Goal: Check status: Check status

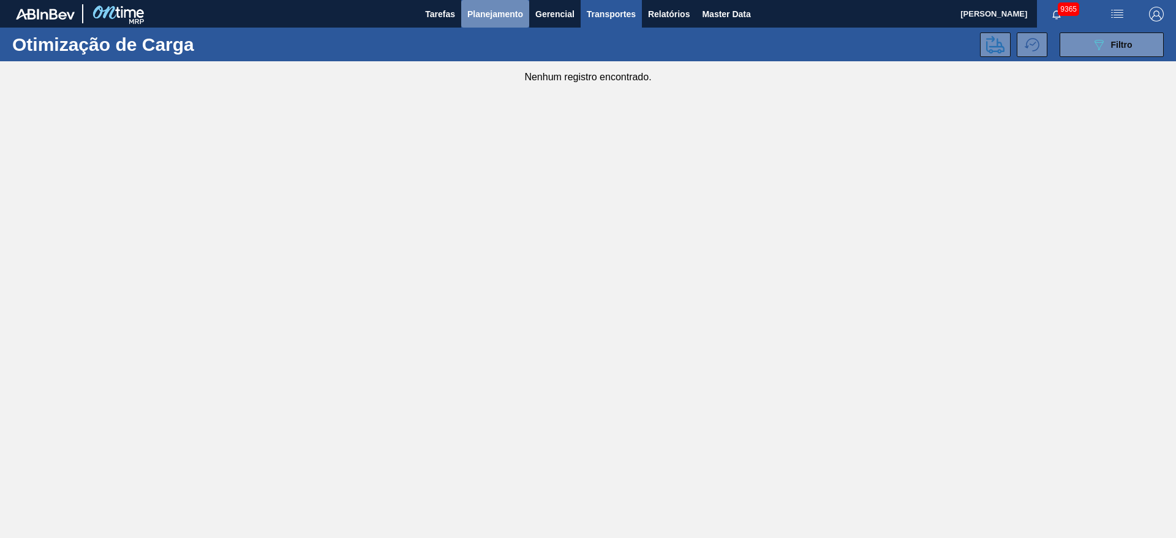
click at [499, 12] on span "Planejamento" at bounding box center [495, 14] width 56 height 15
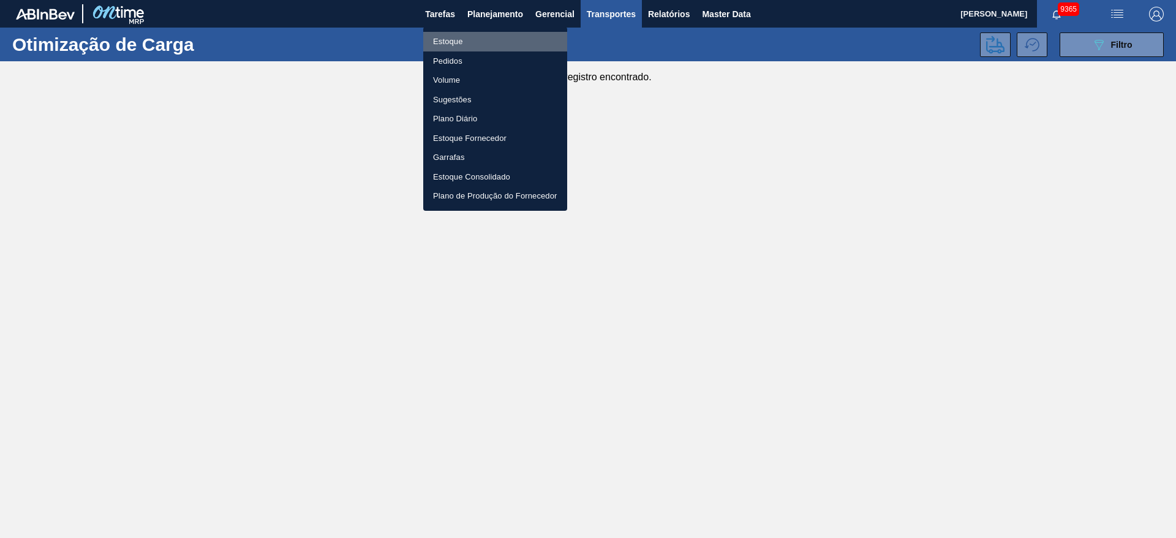
click at [496, 45] on li "Estoque" at bounding box center [495, 42] width 144 height 20
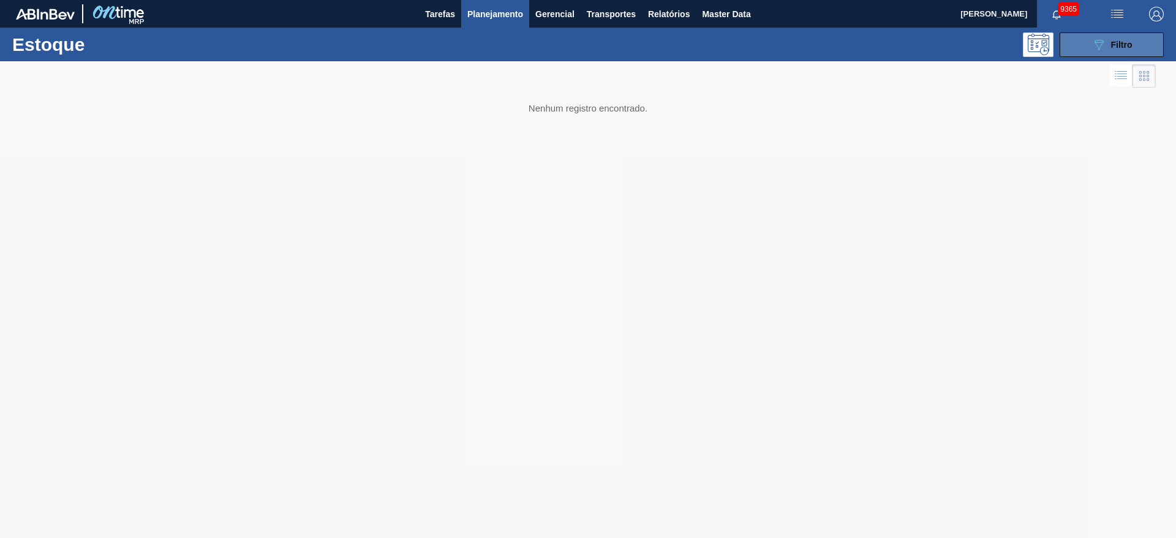
click at [1099, 53] on button "089F7B8B-B2A5-4AFE-B5C0-19BA573D28AC Filtro" at bounding box center [1112, 44] width 104 height 25
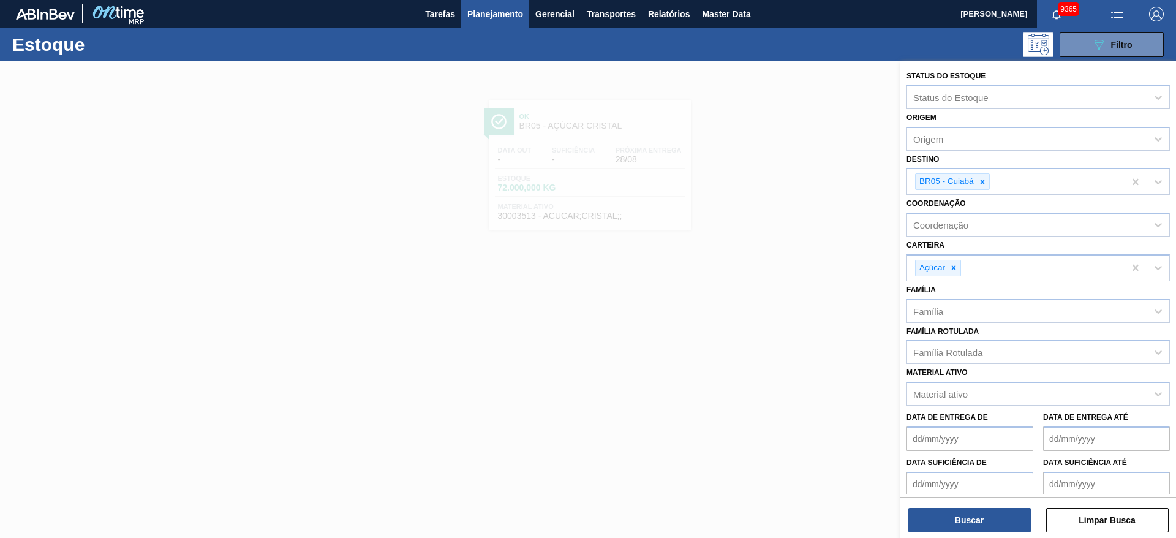
click at [976, 179] on div at bounding box center [982, 181] width 13 height 15
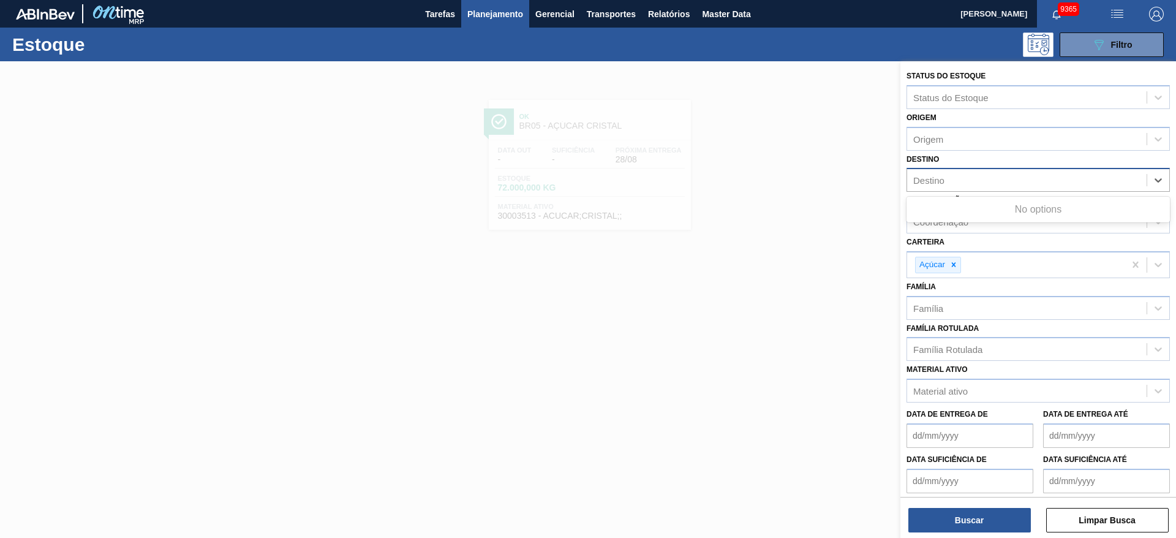
click at [976, 181] on div "Destino" at bounding box center [1026, 181] width 239 height 18
click at [988, 160] on div "Destino Destino" at bounding box center [1038, 172] width 263 height 42
click at [989, 178] on div "Destino" at bounding box center [1026, 181] width 239 height 18
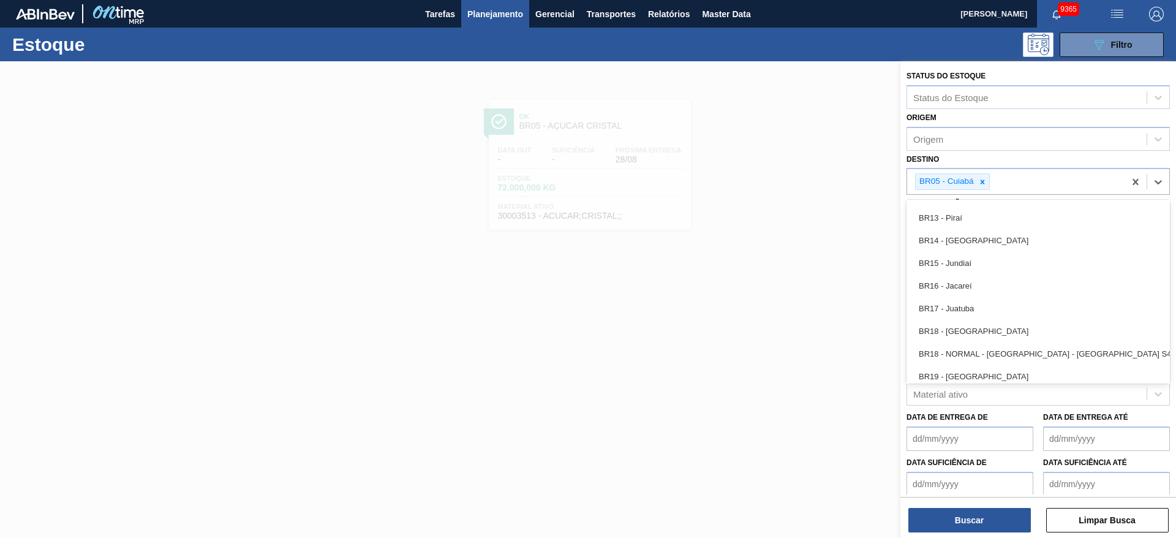
scroll to position [845, 0]
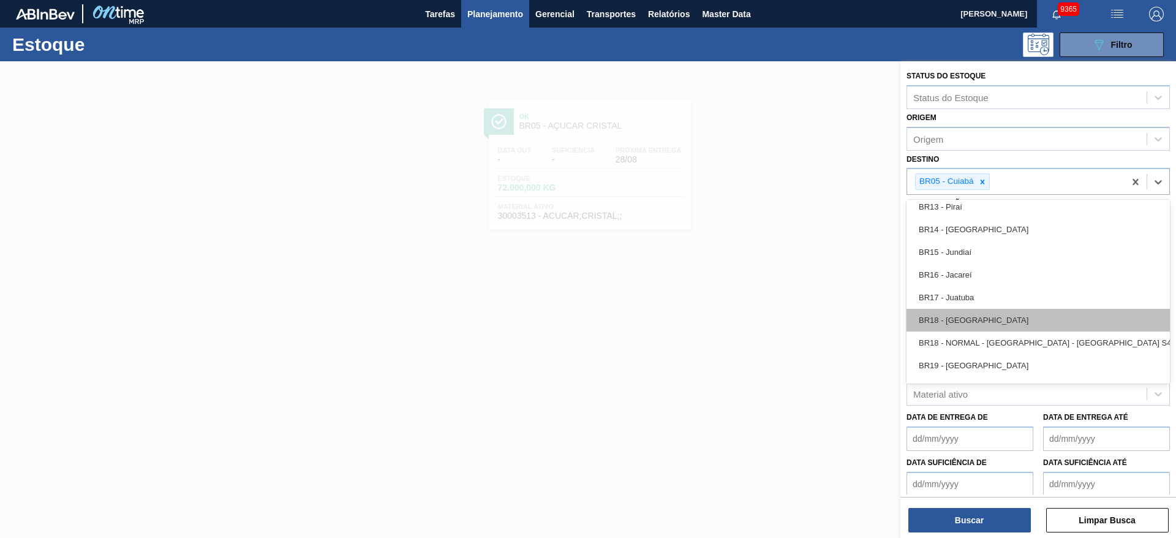
click at [976, 314] on div "BR18 - Pernambuco" at bounding box center [1038, 320] width 263 height 23
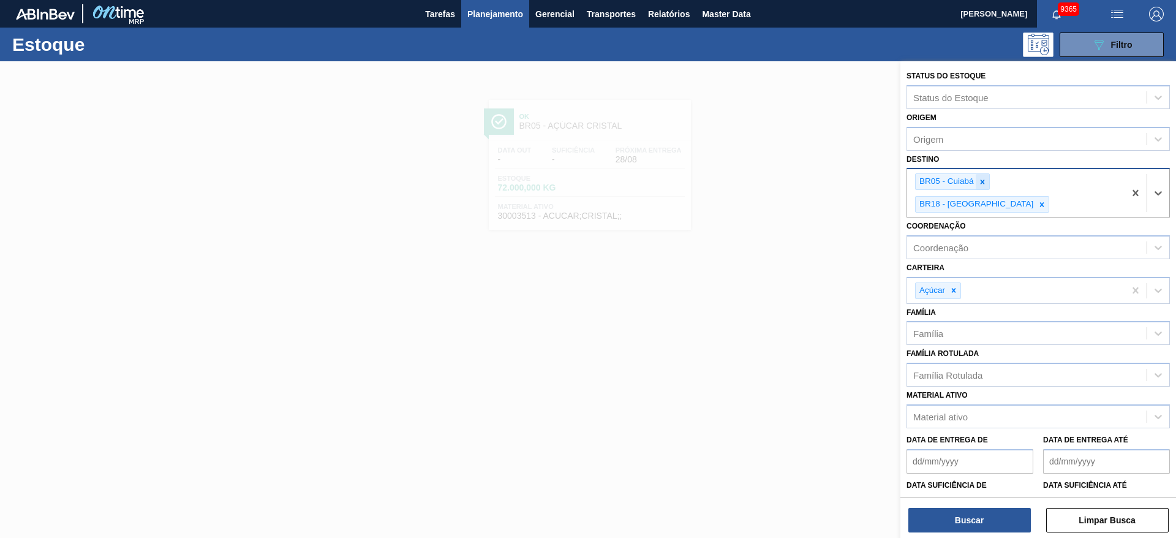
click at [985, 182] on icon at bounding box center [982, 182] width 9 height 9
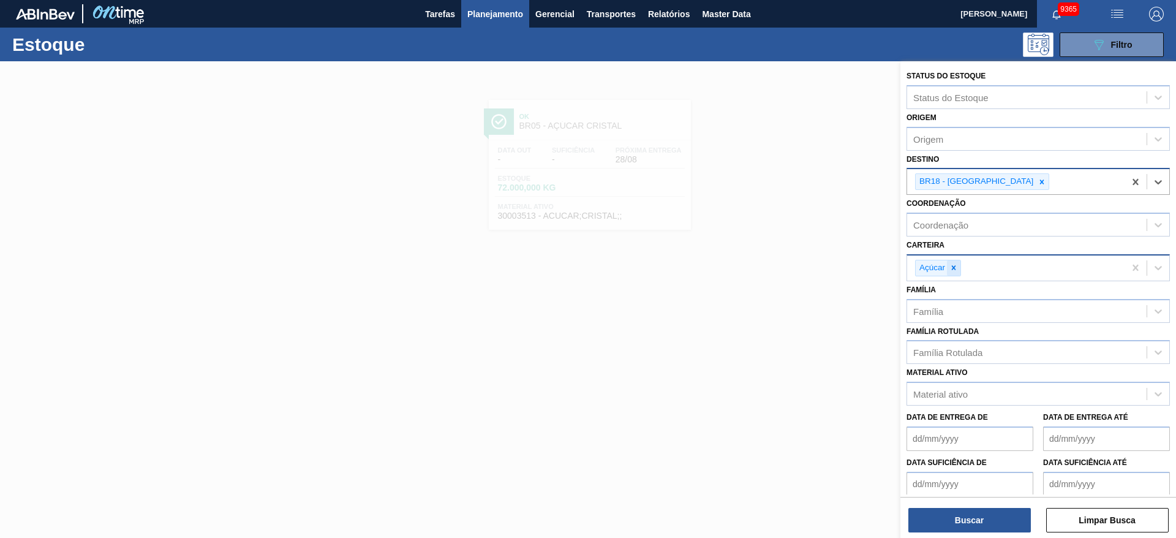
click at [953, 273] on div at bounding box center [953, 267] width 13 height 15
click at [953, 273] on div "Carteira" at bounding box center [1026, 266] width 239 height 18
click at [952, 260] on div "Carteira" at bounding box center [1026, 266] width 239 height 18
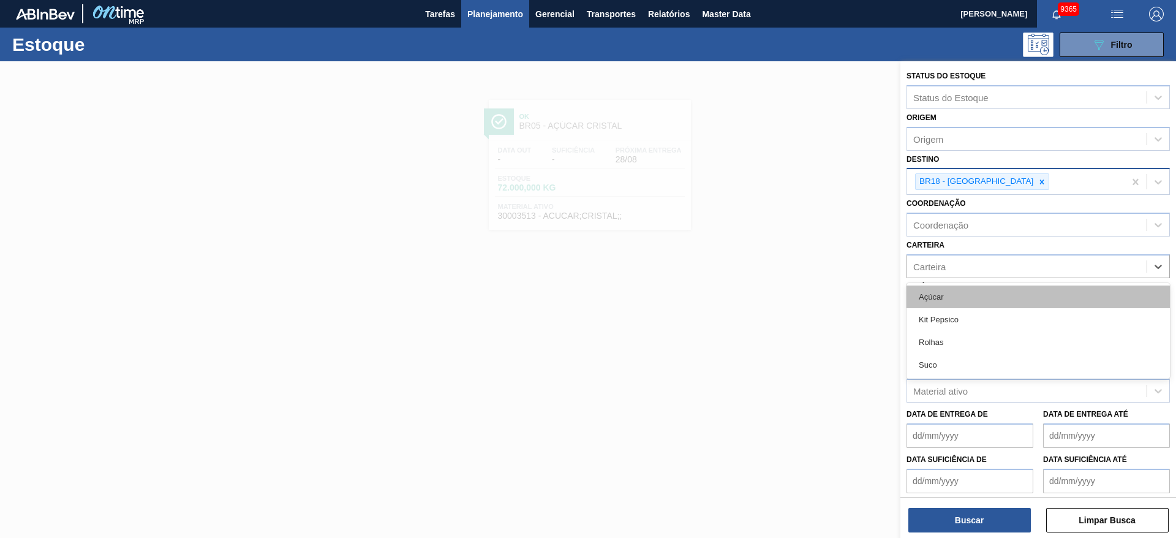
click at [948, 302] on div "Açúcar" at bounding box center [1038, 296] width 263 height 23
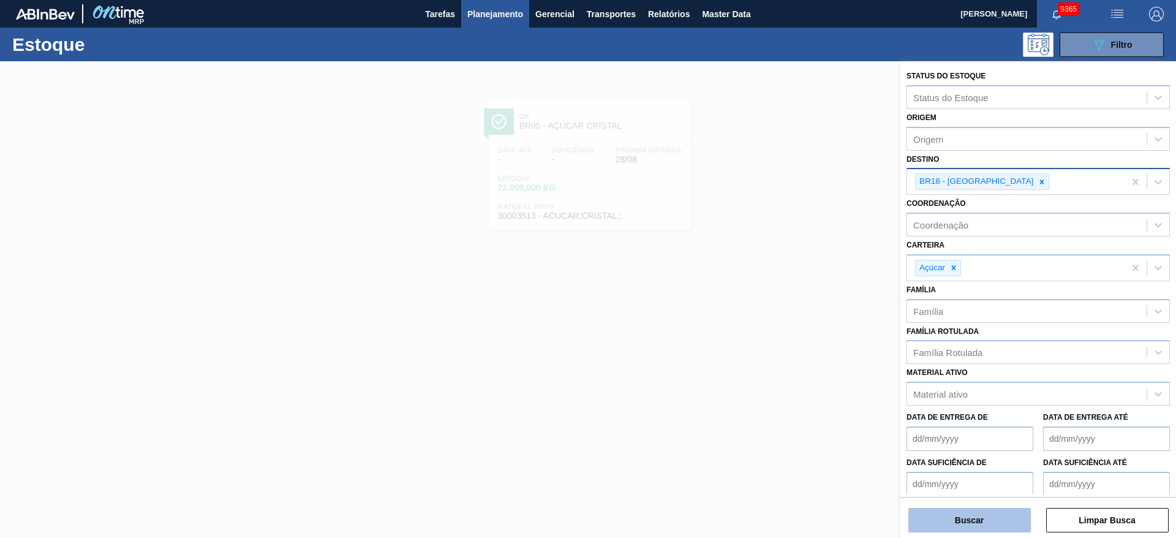
click at [972, 524] on button "Buscar" at bounding box center [969, 520] width 123 height 25
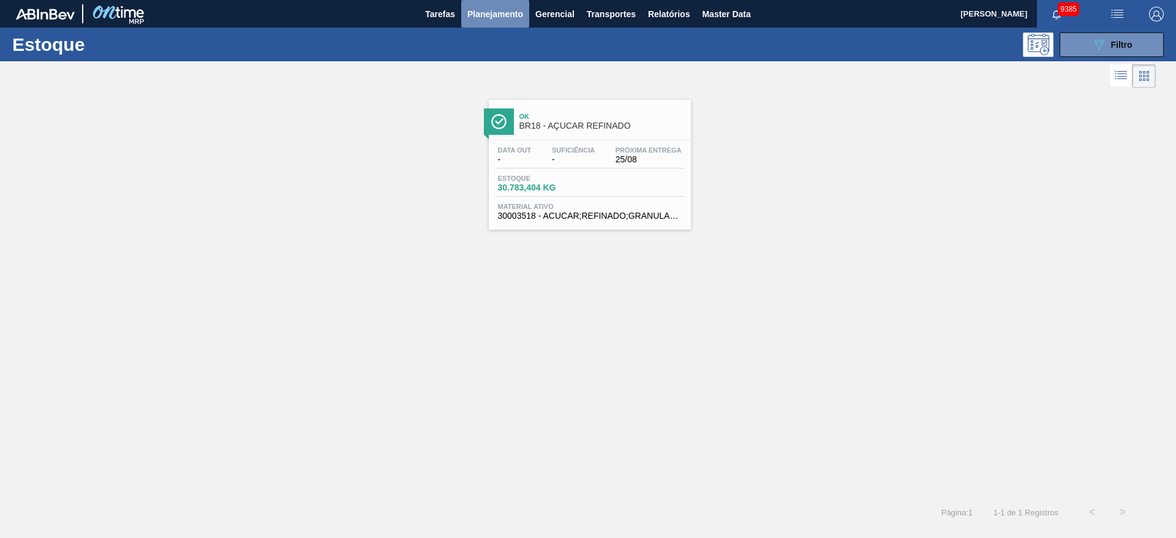
click at [502, 13] on span "Planejamento" at bounding box center [495, 14] width 56 height 15
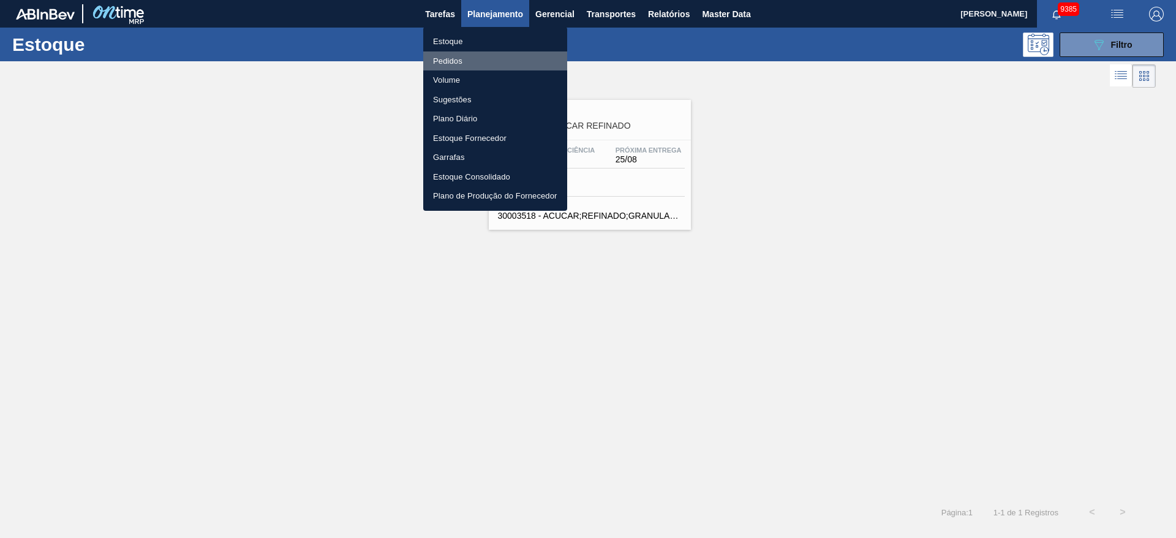
click at [478, 62] on li "Pedidos" at bounding box center [495, 61] width 144 height 20
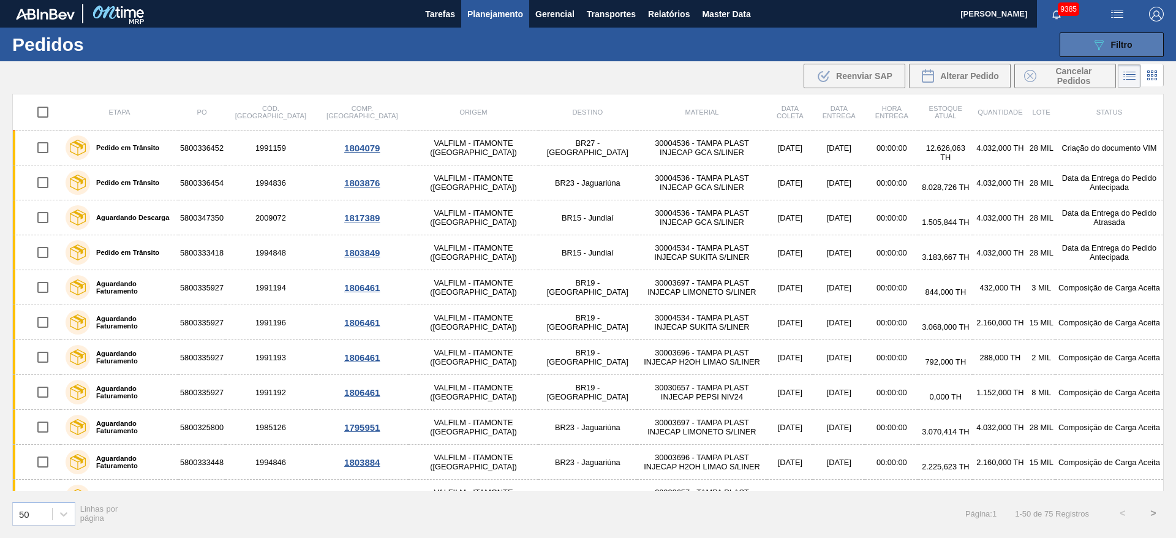
click at [1109, 43] on div "089F7B8B-B2A5-4AFE-B5C0-19BA573D28AC Filtro" at bounding box center [1112, 44] width 41 height 15
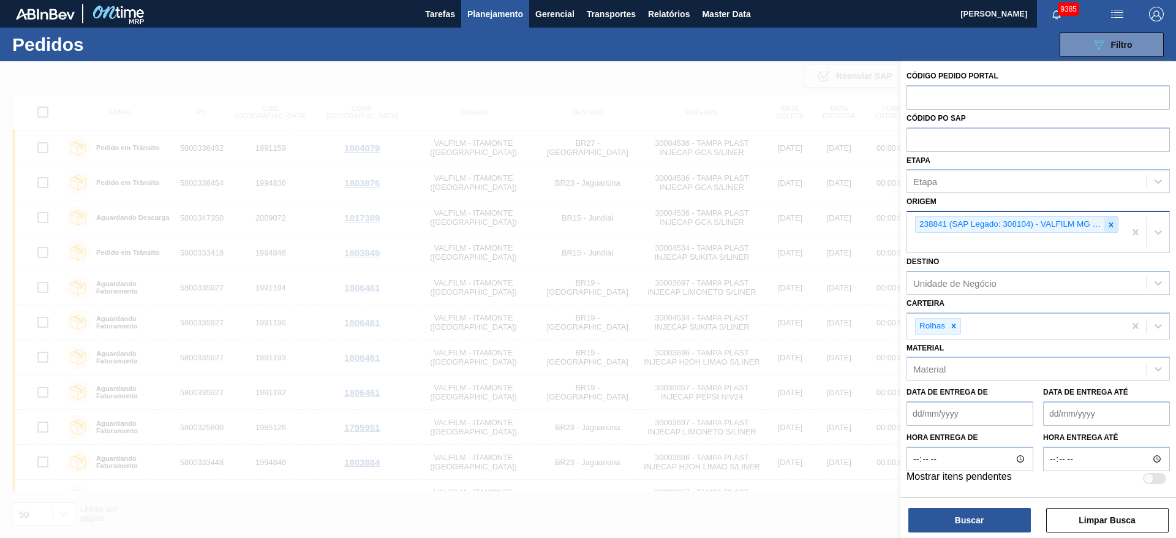
click at [1107, 225] on icon at bounding box center [1111, 225] width 9 height 9
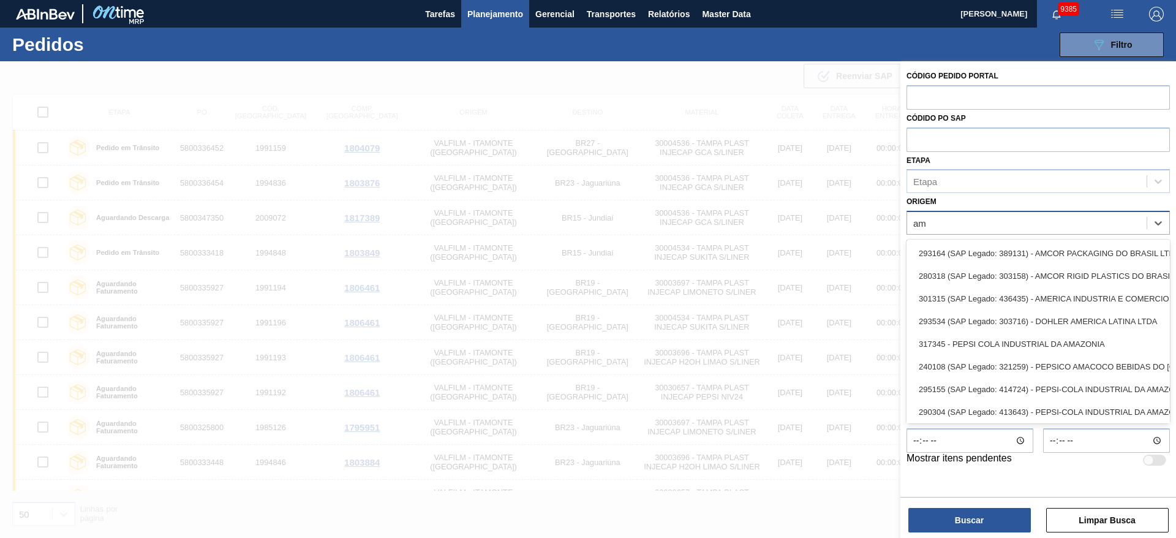
type input "ame"
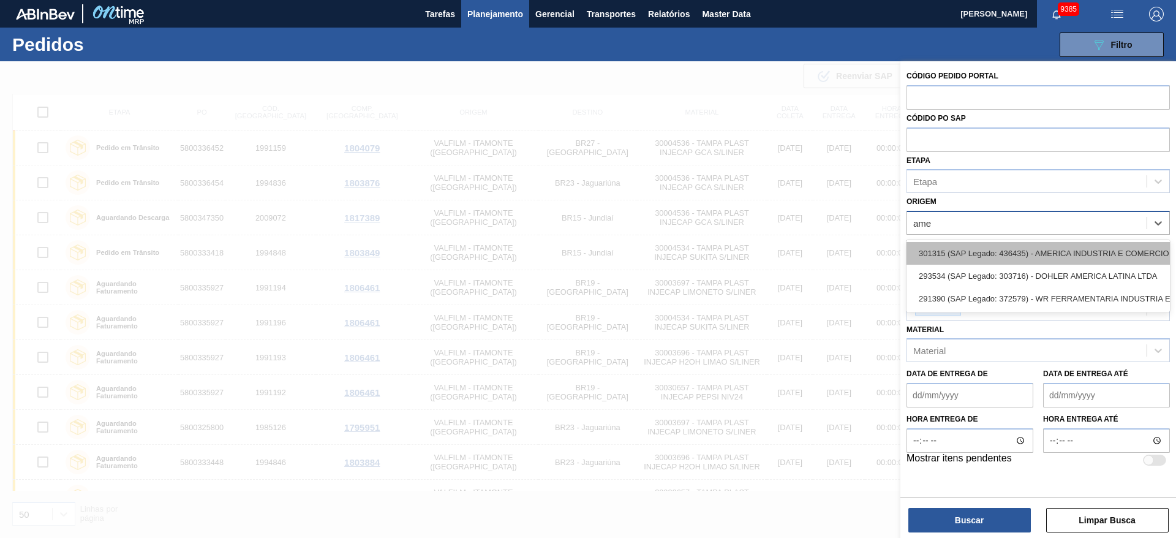
click at [1058, 263] on div "301315 (SAP Legado: 436435) - AMERICA INDUSTRIA E COMERCIO DE" at bounding box center [1038, 253] width 263 height 23
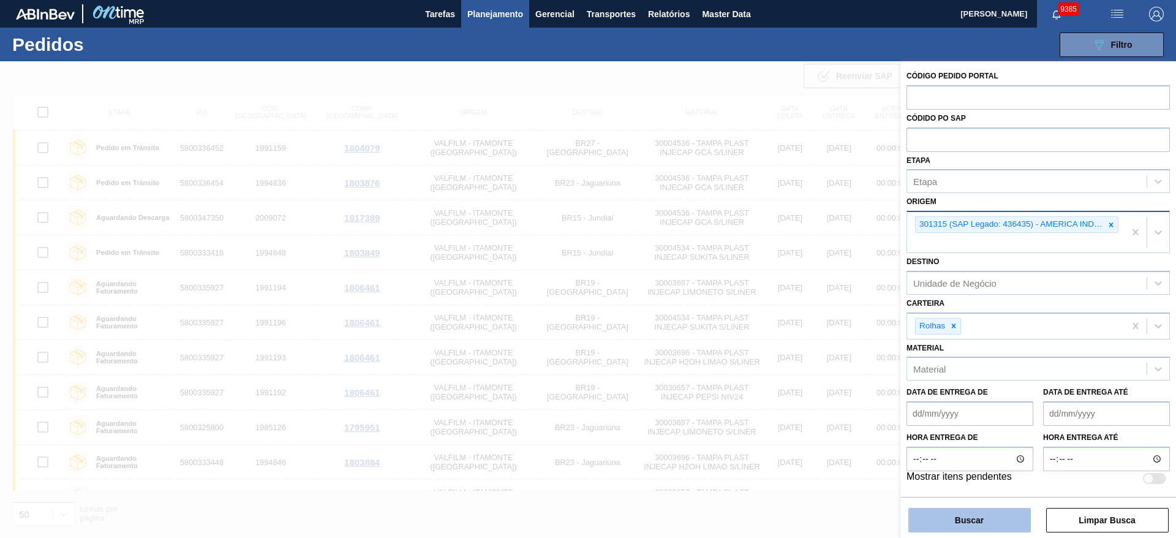
click at [948, 521] on button "Buscar" at bounding box center [969, 520] width 123 height 25
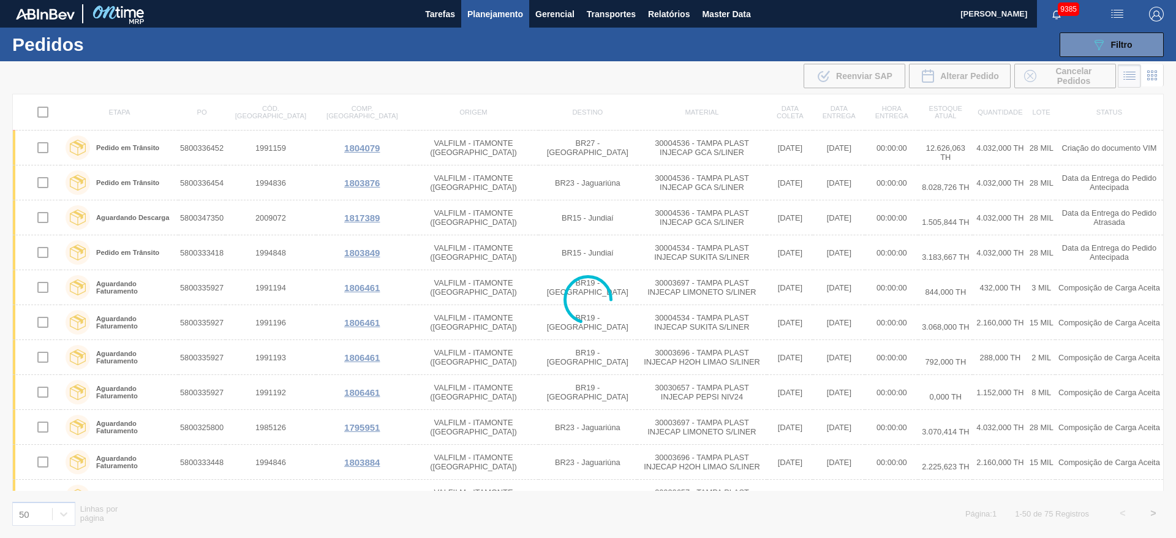
click at [948, 521] on div at bounding box center [588, 299] width 1176 height 477
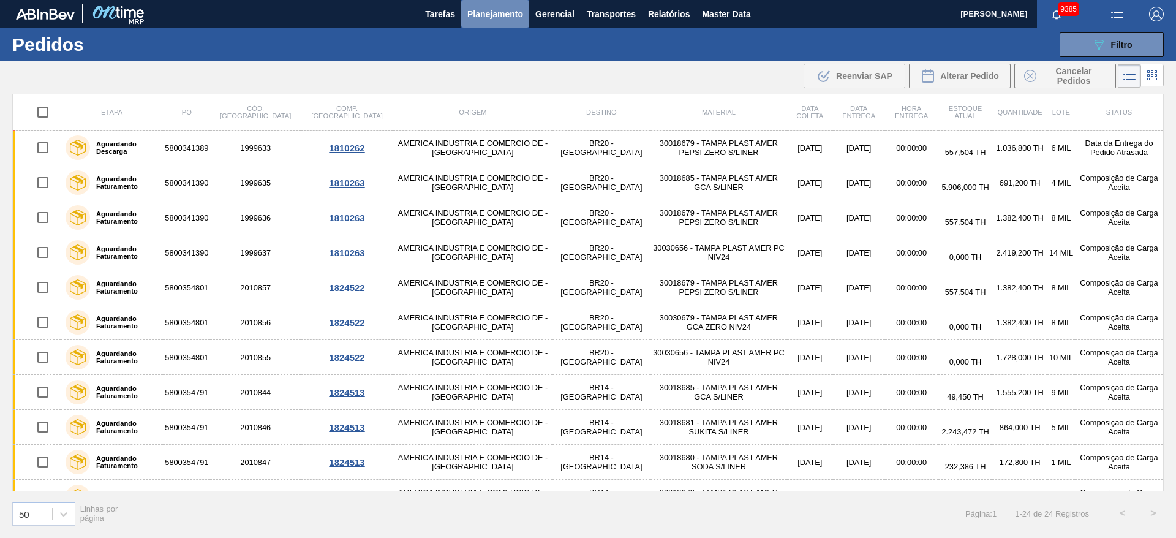
click at [508, 5] on button "Planejamento" at bounding box center [495, 14] width 68 height 28
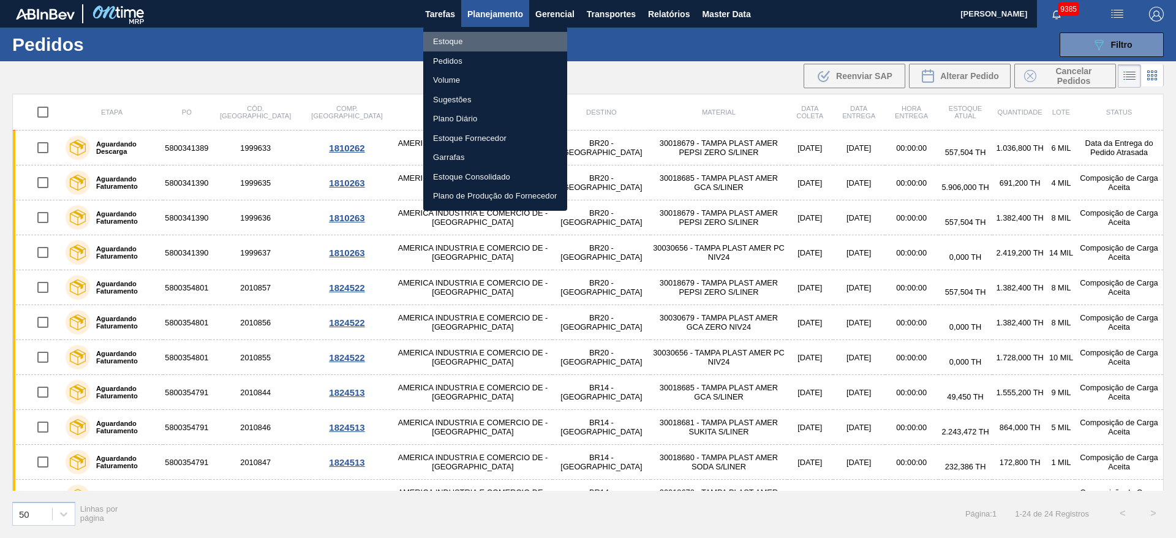
click at [491, 34] on li "Estoque" at bounding box center [495, 42] width 144 height 20
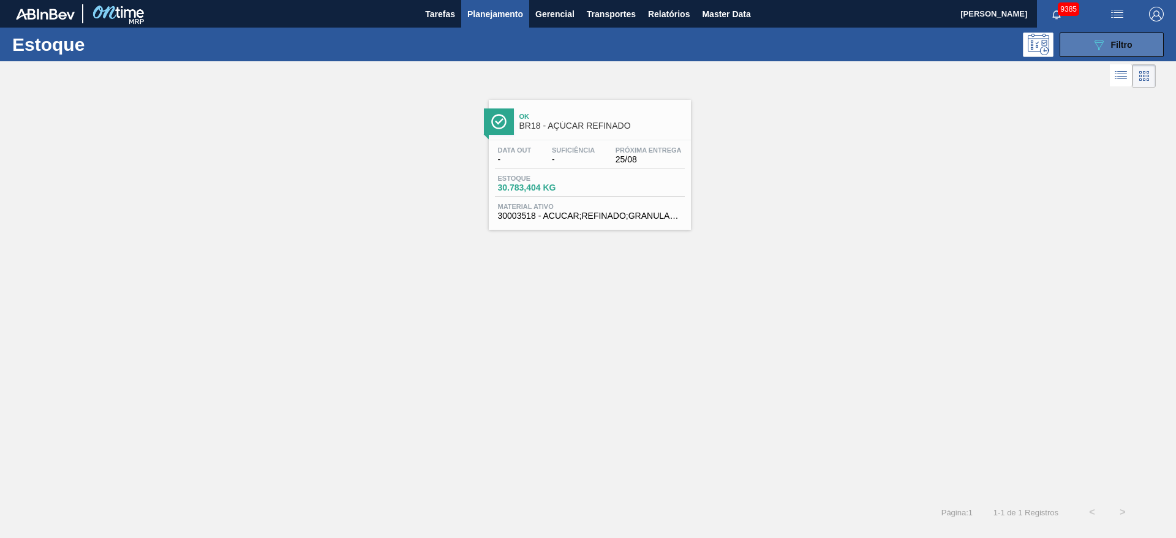
click at [1084, 36] on button "089F7B8B-B2A5-4AFE-B5C0-19BA573D28AC Filtro" at bounding box center [1112, 44] width 104 height 25
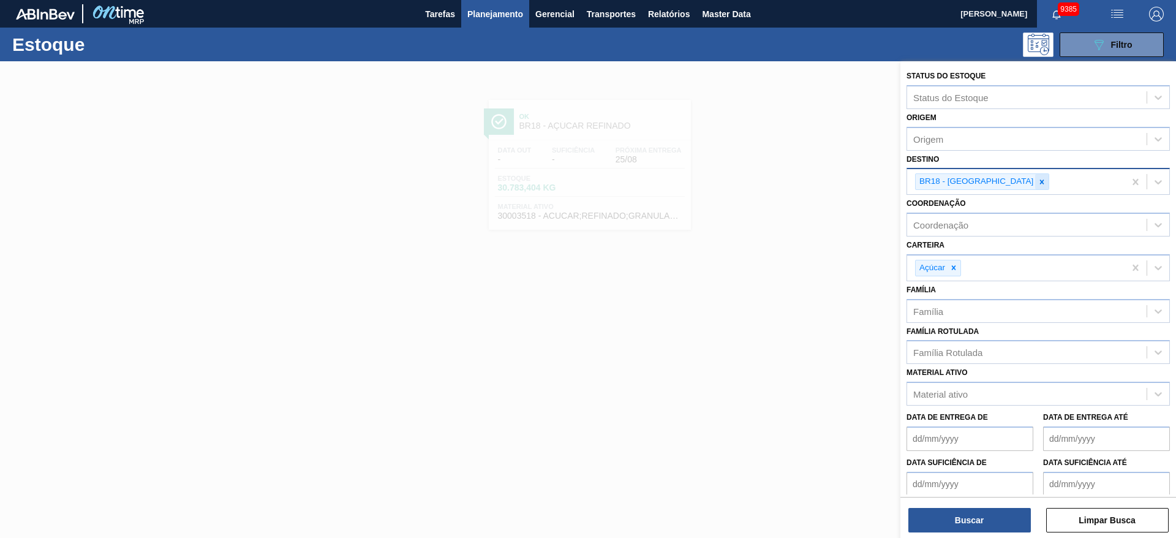
click at [1035, 186] on div at bounding box center [1041, 181] width 13 height 15
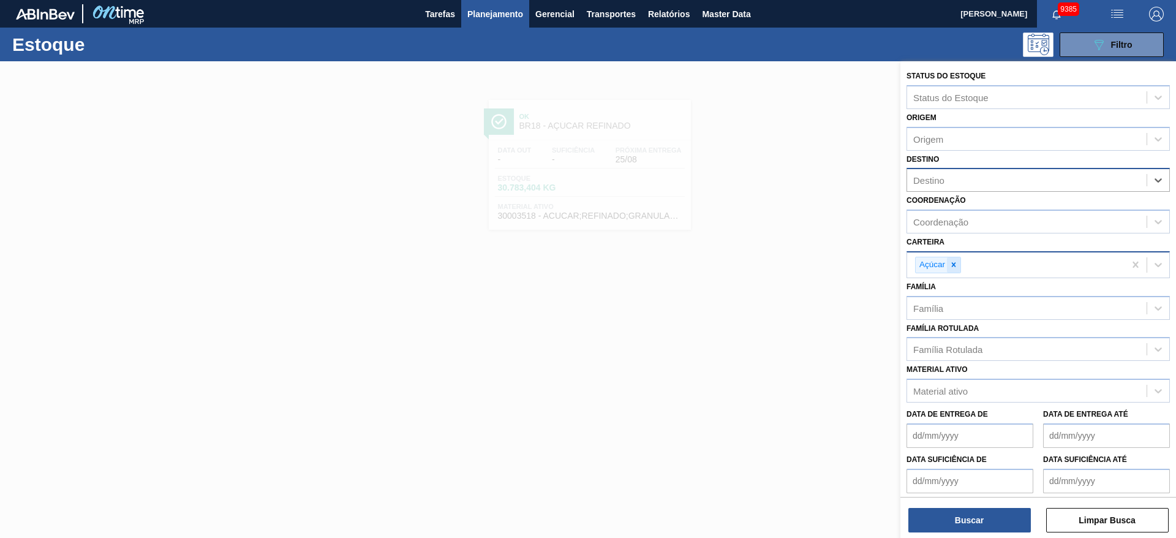
click at [949, 259] on div at bounding box center [953, 264] width 13 height 15
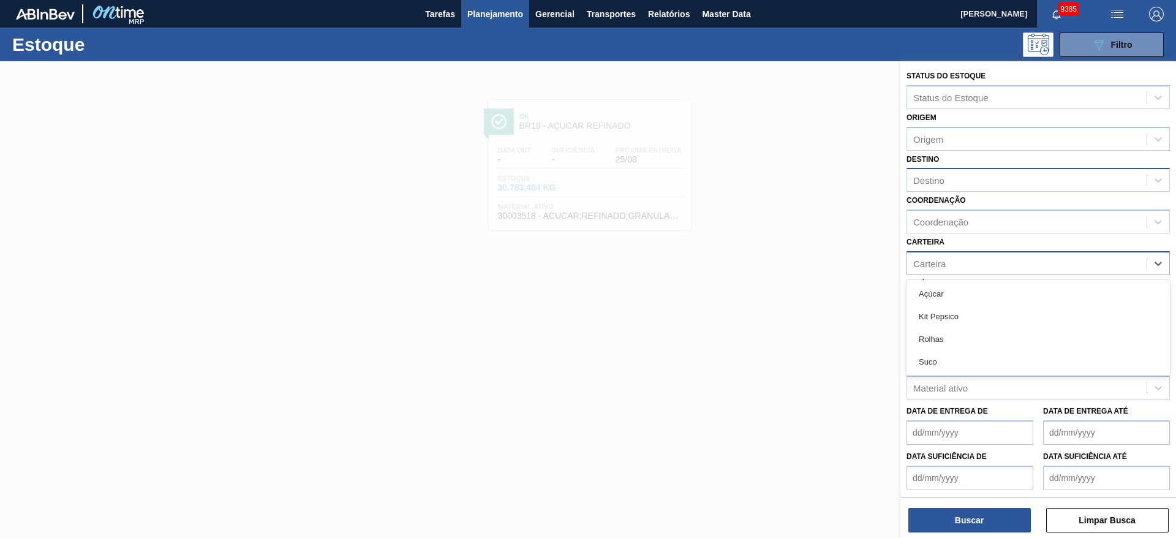
click at [949, 259] on div "Carteira" at bounding box center [1026, 263] width 239 height 18
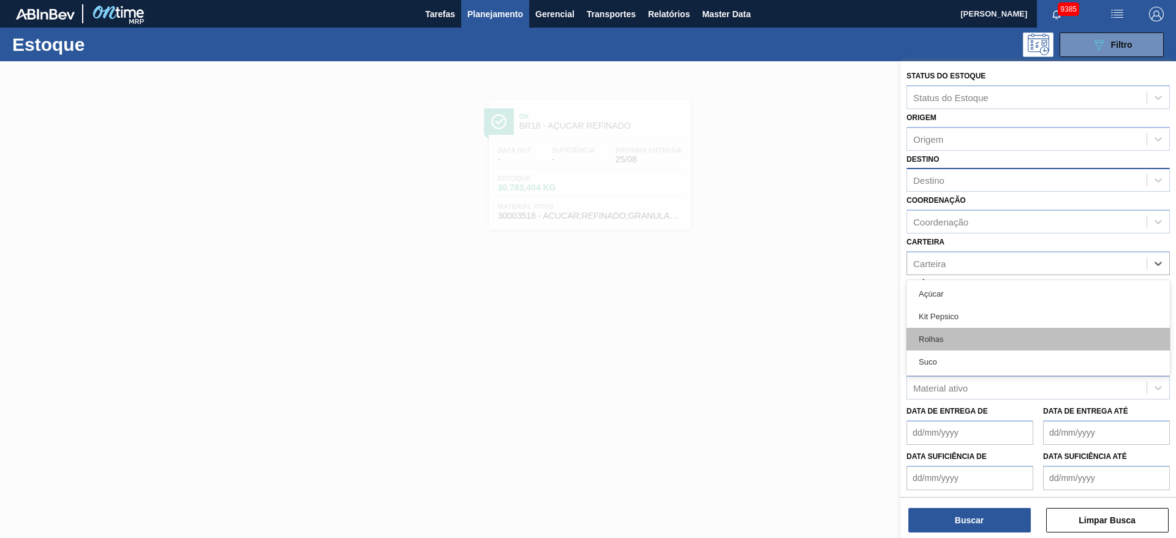
click at [941, 329] on div "Rolhas" at bounding box center [1038, 339] width 263 height 23
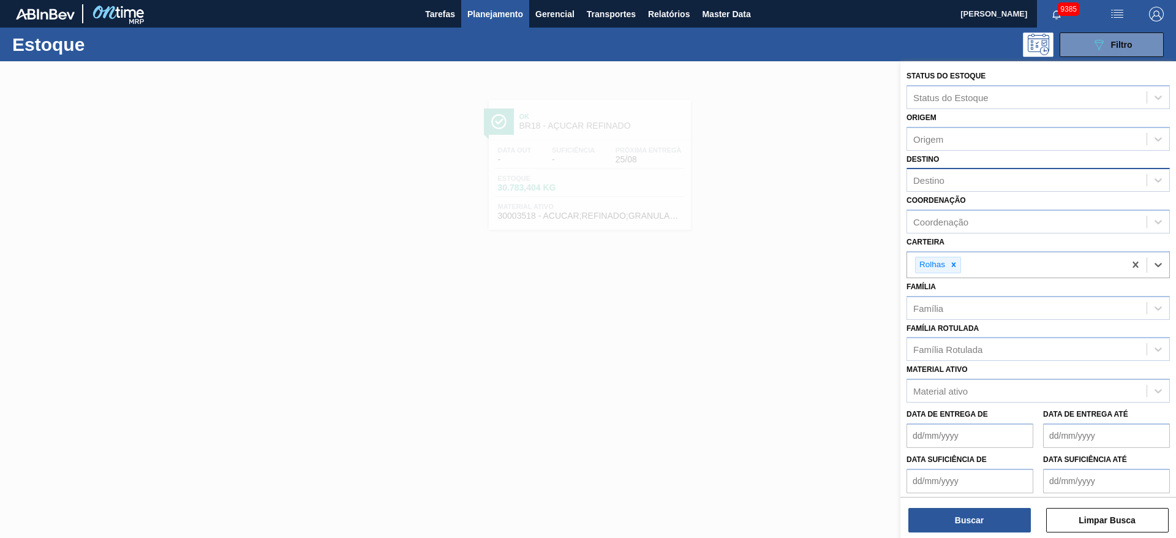
click at [924, 480] on de "Data suficiência de" at bounding box center [970, 481] width 127 height 25
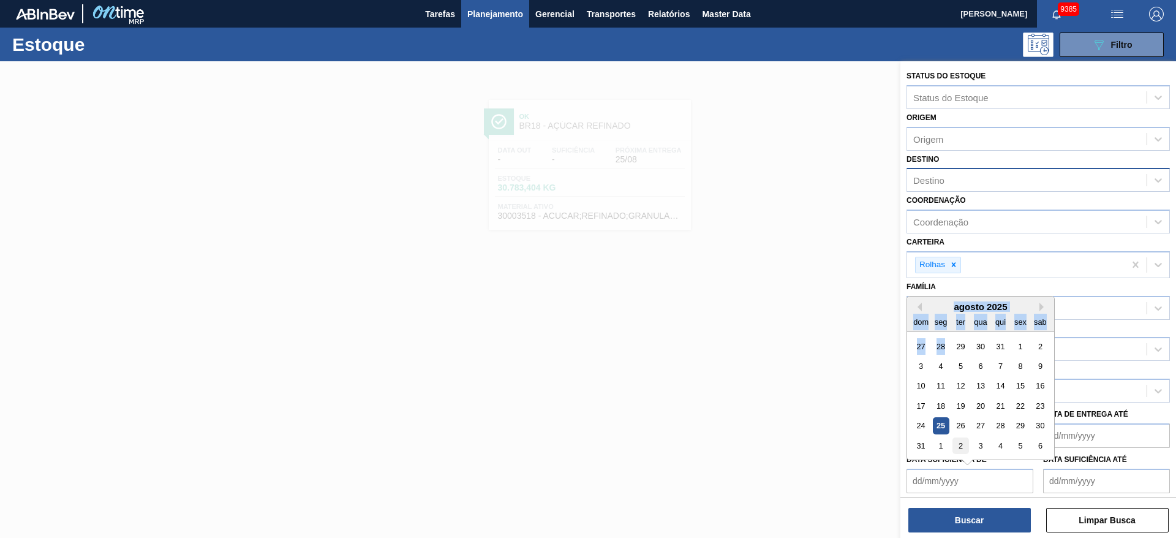
drag, startPoint x: 939, startPoint y: 309, endPoint x: 959, endPoint y: 437, distance: 129.6
click at [959, 437] on div "agosto 2025 dom seg ter qua qui sex sab 27 28 29 30 31 1 2 3 4 5 6 7 8 9 10 11 …" at bounding box center [980, 377] width 147 height 163
click at [961, 426] on div "26" at bounding box center [960, 425] width 17 height 17
type de "26/08/2025"
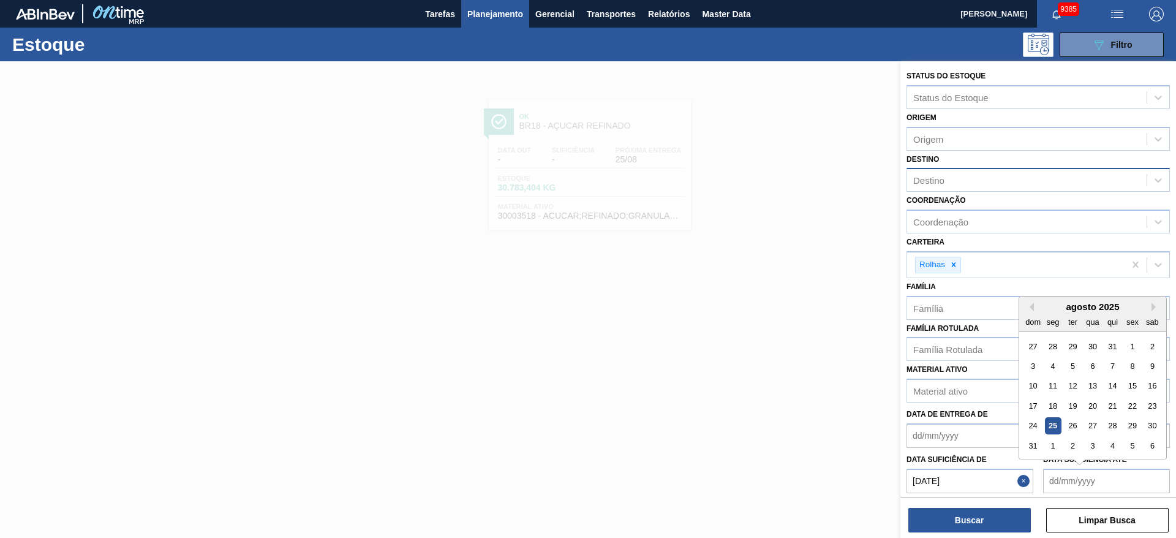
click at [1049, 481] on até "Data suficiência até" at bounding box center [1106, 481] width 127 height 25
click at [1155, 308] on button "Next Month" at bounding box center [1156, 307] width 9 height 9
click at [1091, 367] on div "10" at bounding box center [1092, 366] width 17 height 17
type até "10/09/2025"
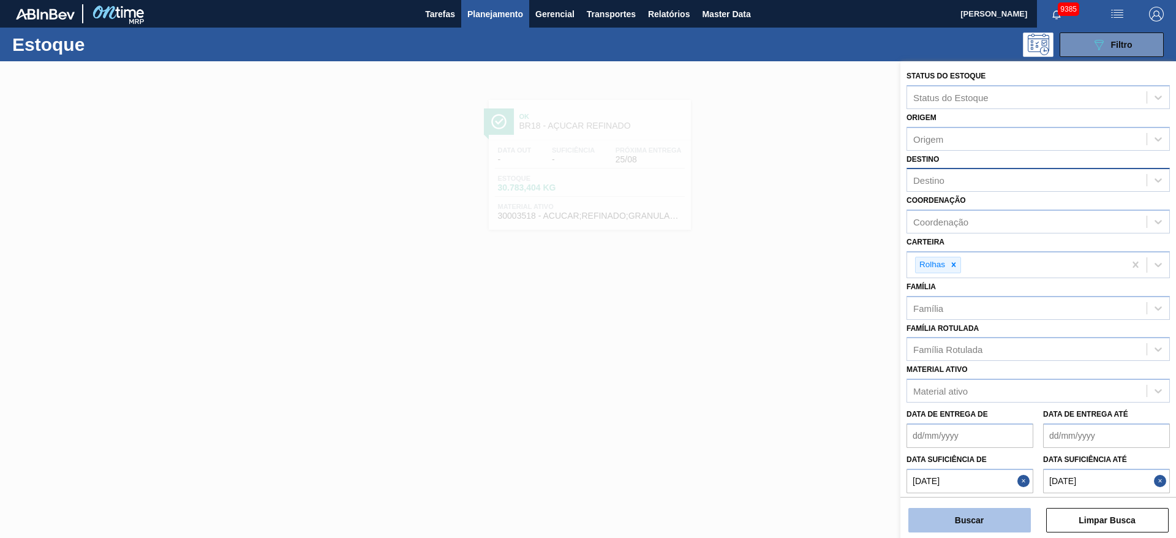
click at [975, 527] on button "Buscar" at bounding box center [969, 520] width 123 height 25
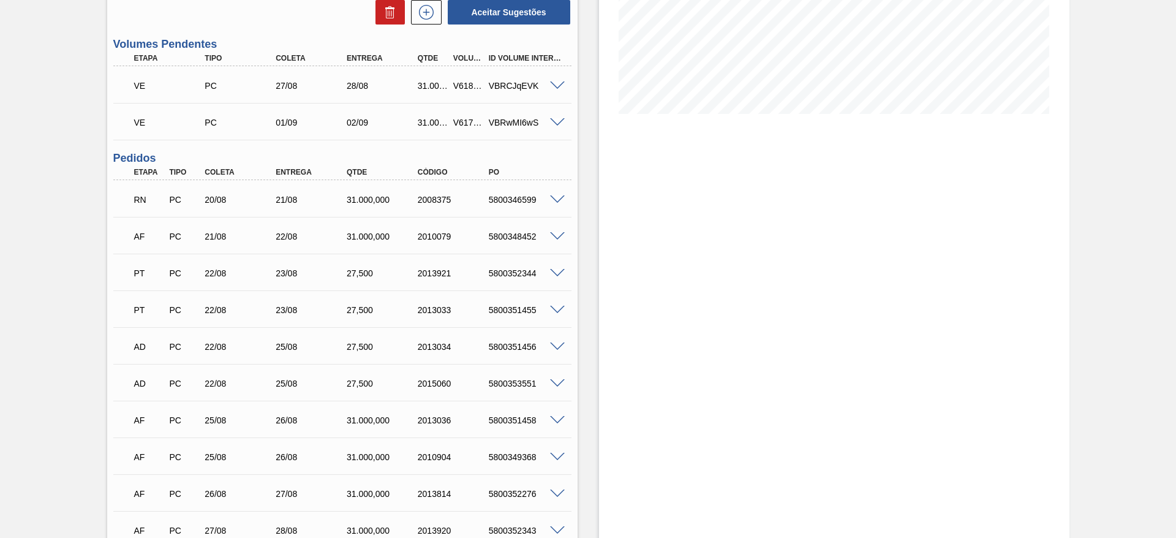
scroll to position [246, 0]
click at [557, 417] on span at bounding box center [557, 419] width 15 height 9
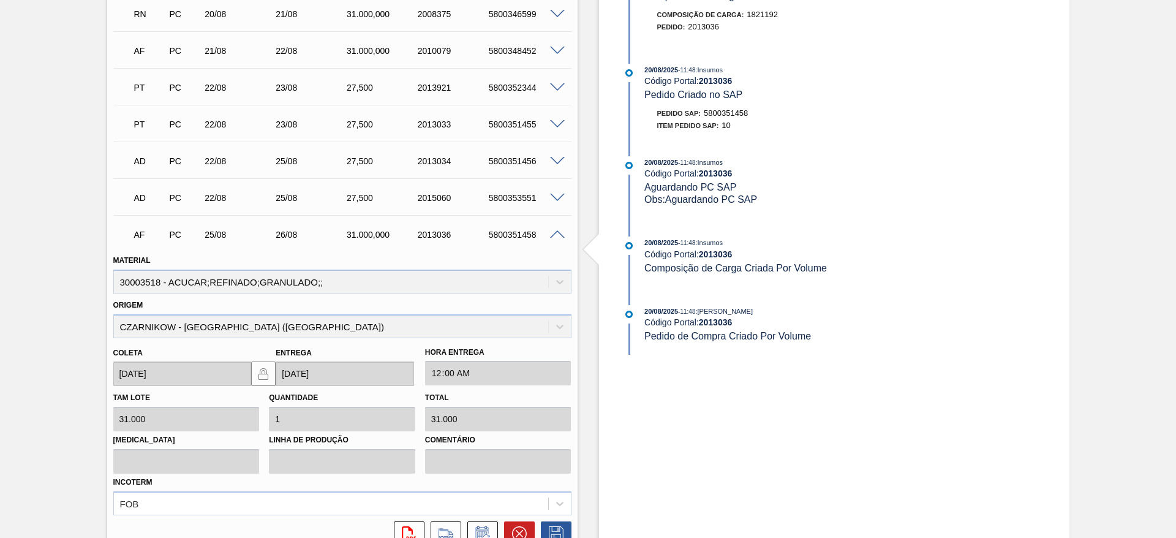
scroll to position [564, 0]
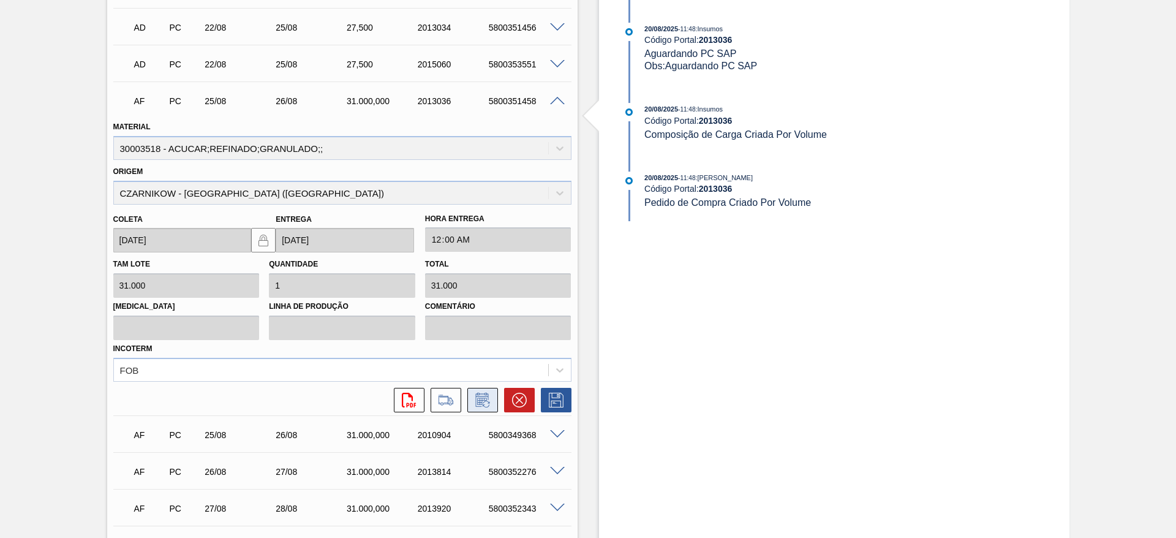
click at [481, 394] on icon at bounding box center [483, 400] width 20 height 15
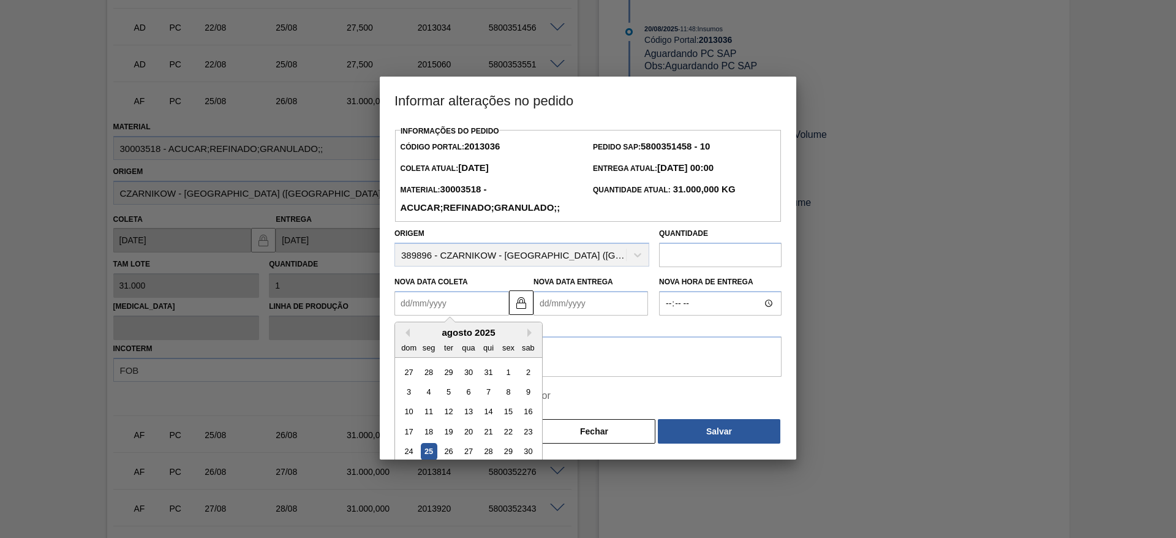
click at [426, 297] on Coleta2013036 "Nova Data Coleta" at bounding box center [451, 303] width 115 height 25
click at [445, 448] on div "26" at bounding box center [448, 451] width 17 height 17
type Coleta2013036 "26/08/2025"
type Entrega2013036 "27/08/2025"
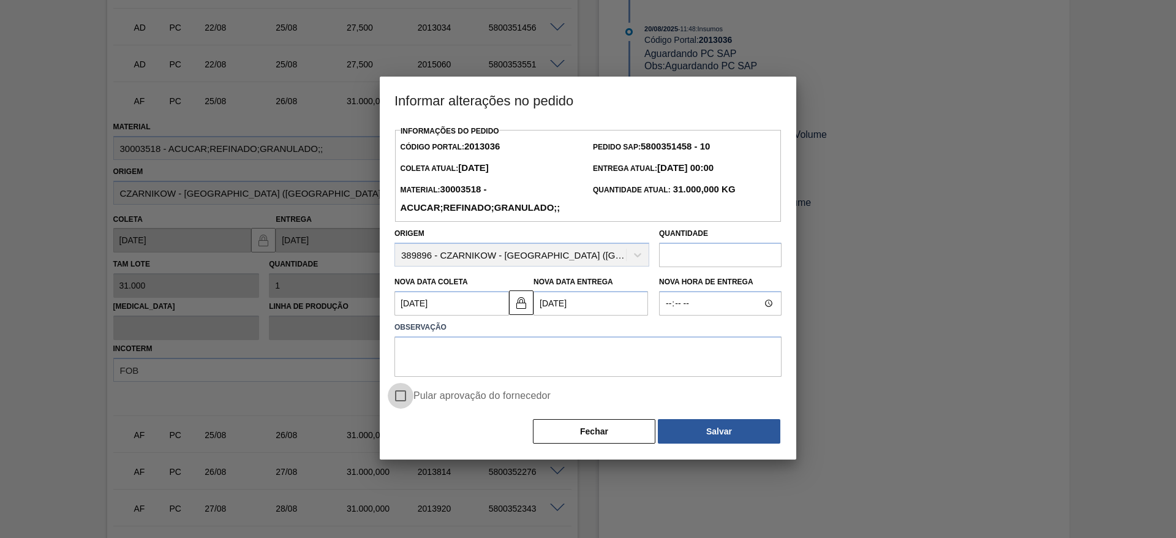
click at [399, 394] on input "Pular aprovação do fornecedor" at bounding box center [401, 396] width 26 height 26
checkbox input "true"
click at [707, 434] on button "Salvar" at bounding box center [719, 431] width 123 height 25
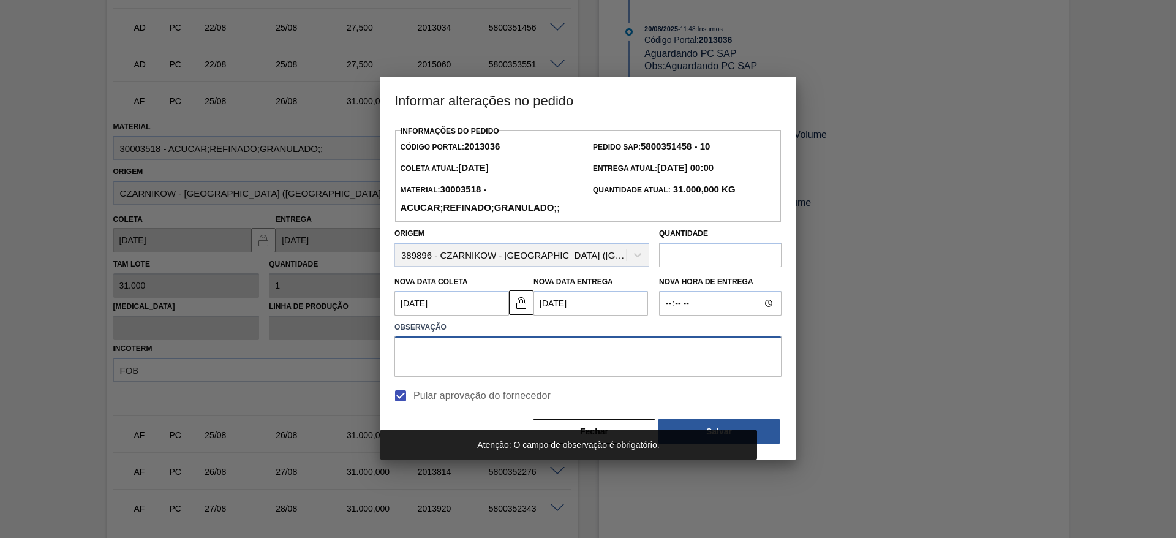
click at [669, 370] on textarea at bounding box center [587, 356] width 387 height 40
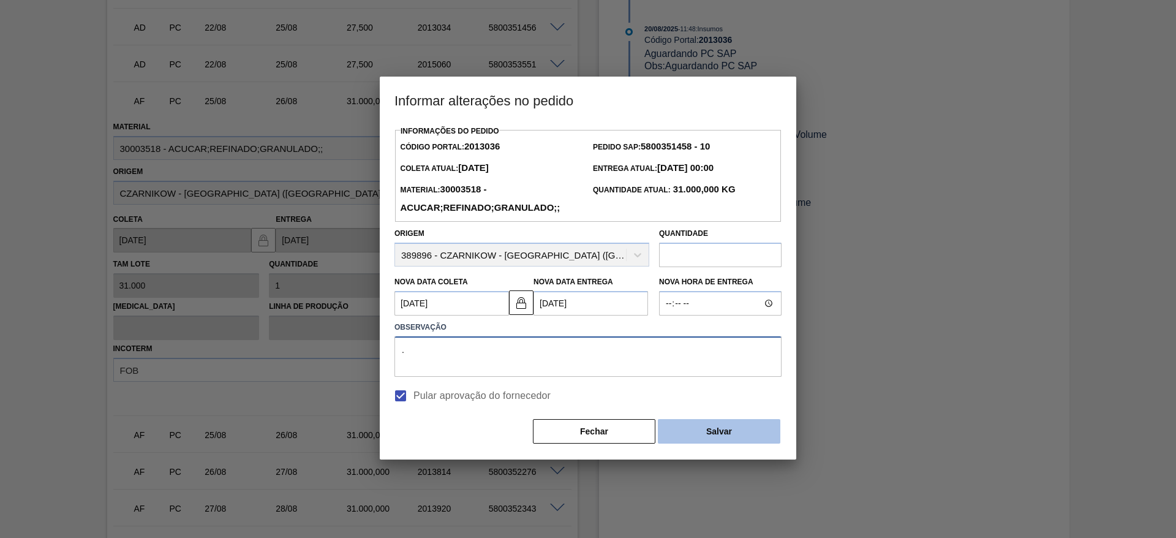
type textarea "."
click at [750, 440] on button "Salvar" at bounding box center [719, 431] width 123 height 25
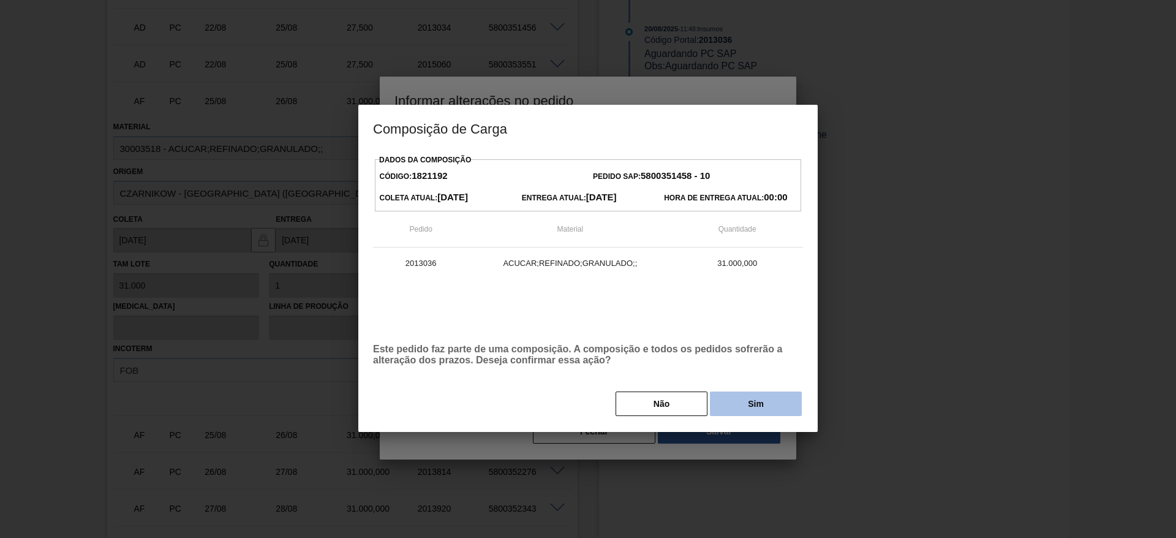
click at [761, 402] on button "Sim" at bounding box center [756, 403] width 92 height 25
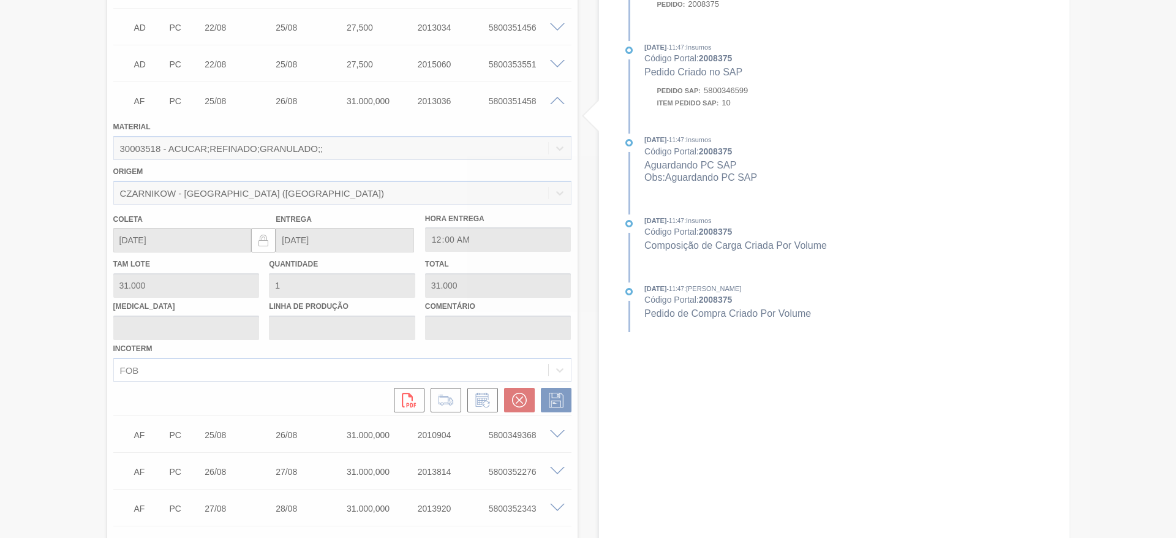
type input "."
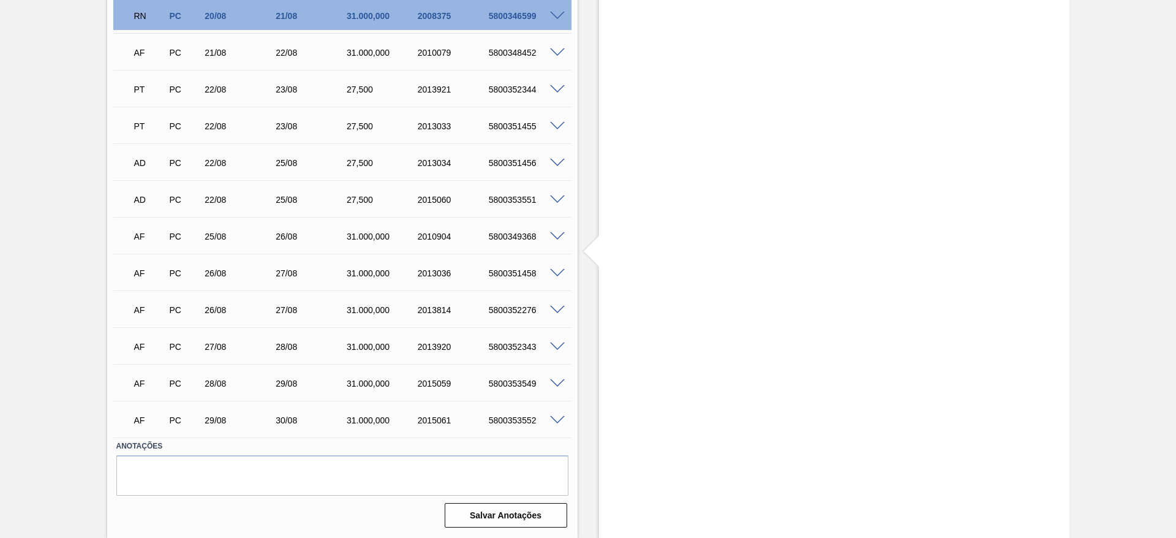
scroll to position [0, 0]
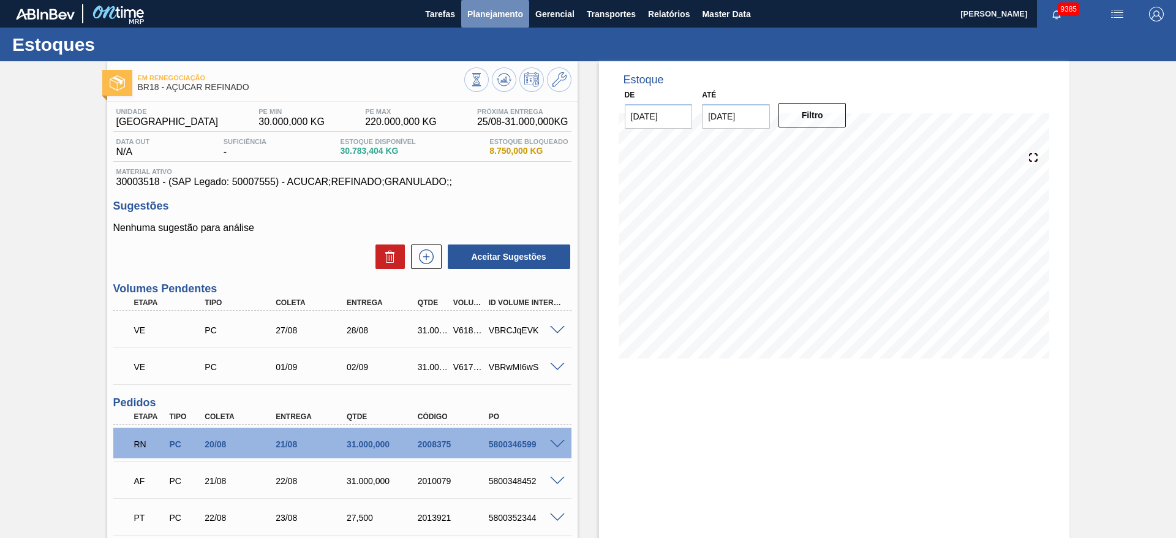
click at [490, 1] on button "Planejamento" at bounding box center [495, 14] width 68 height 28
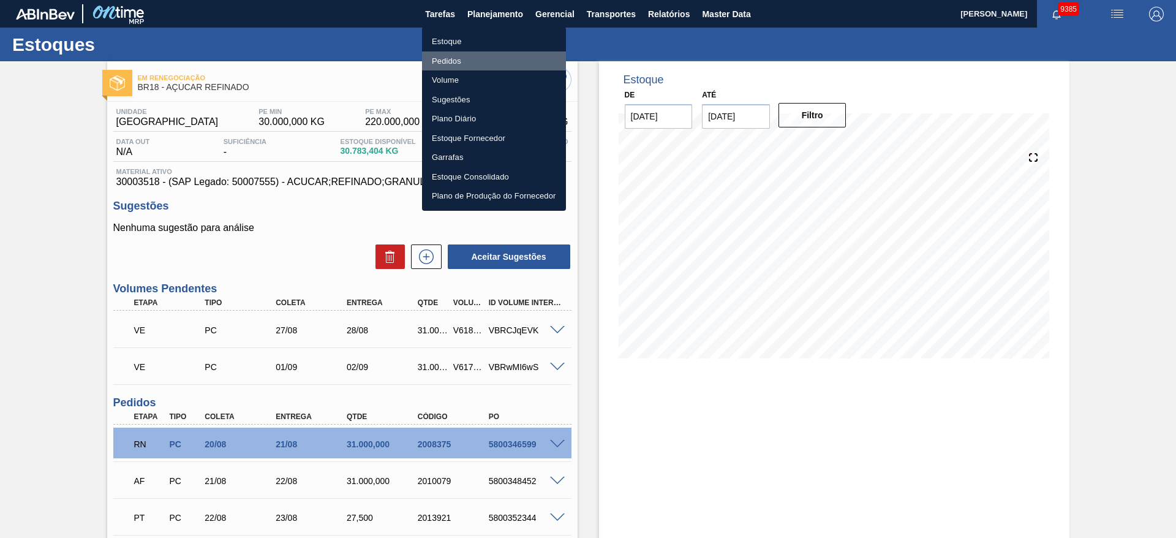
click at [489, 67] on li "Pedidos" at bounding box center [494, 61] width 144 height 20
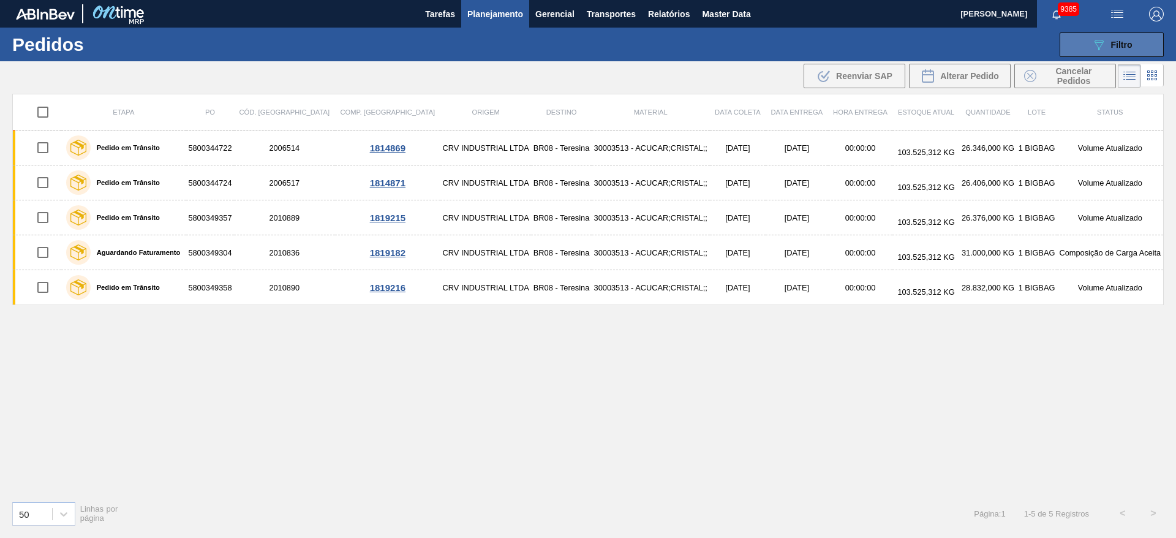
click at [1096, 45] on icon "089F7B8B-B2A5-4AFE-B5C0-19BA573D28AC" at bounding box center [1099, 44] width 15 height 15
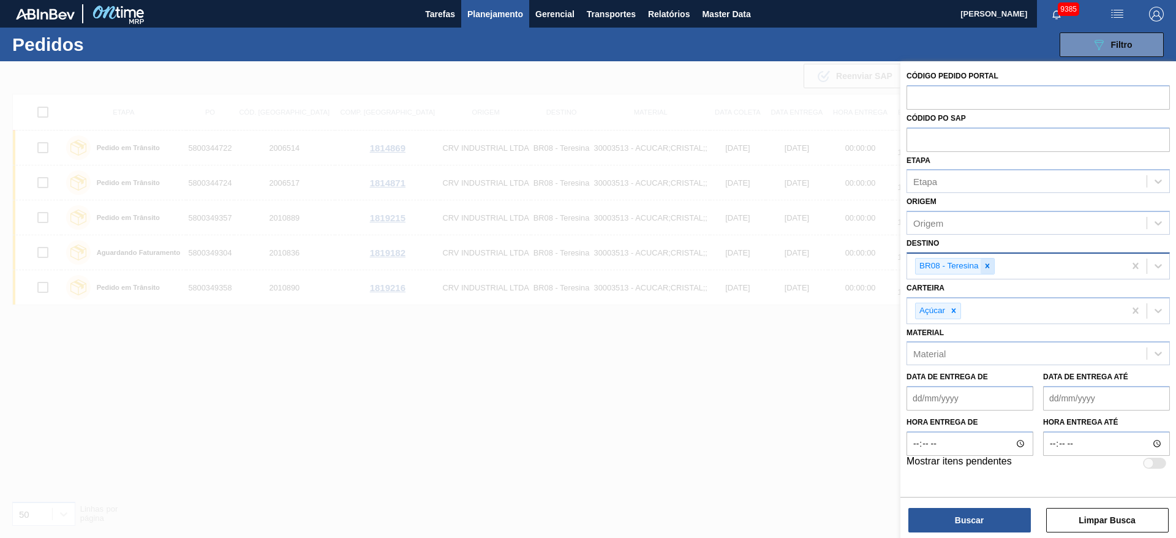
click at [993, 260] on div at bounding box center [987, 265] width 13 height 15
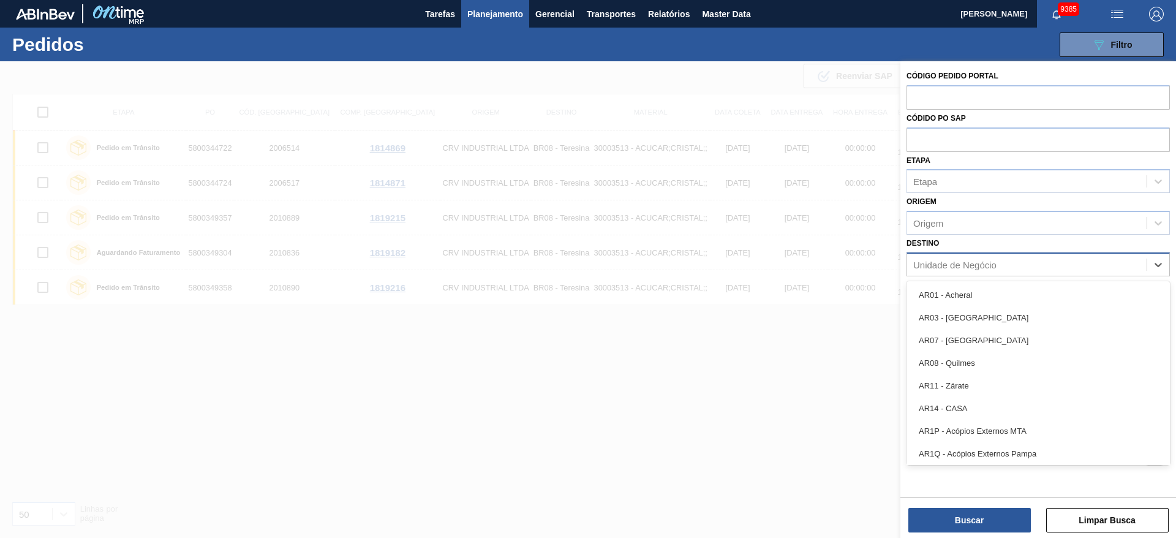
click at [993, 260] on div "Unidade de Negócio" at bounding box center [954, 264] width 83 height 10
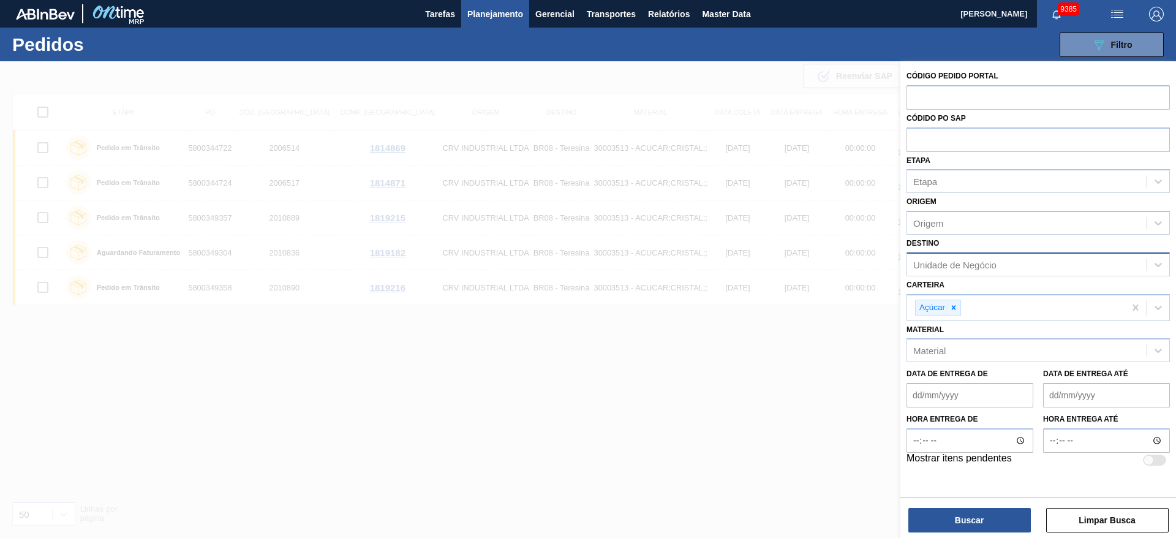
click at [994, 249] on div "Destino Unidade de Negócio" at bounding box center [1038, 256] width 263 height 42
click at [957, 309] on icon at bounding box center [953, 307] width 9 height 9
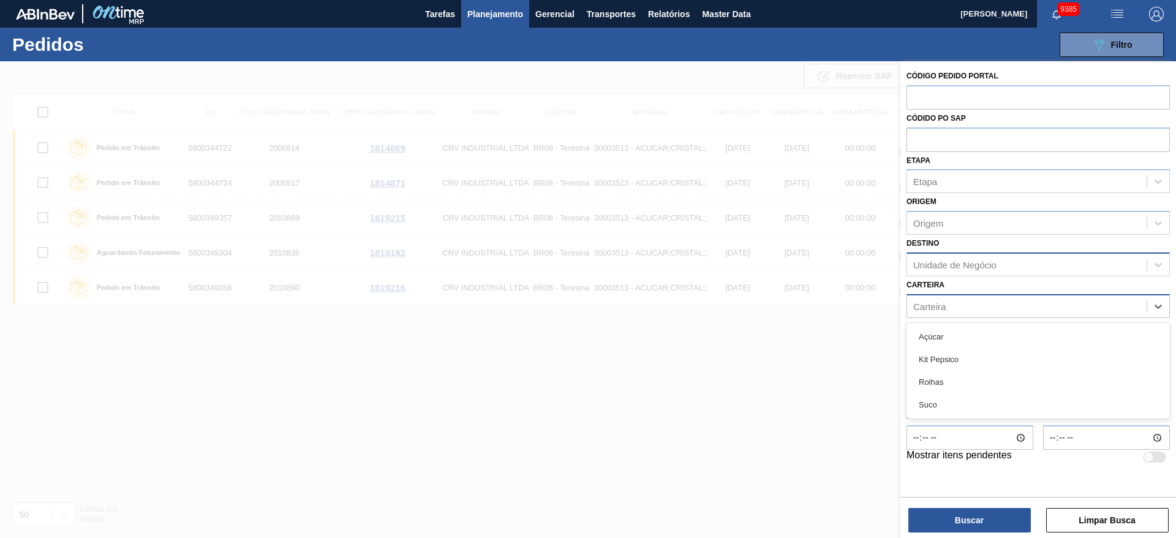
click at [957, 309] on div "Carteira" at bounding box center [1026, 306] width 239 height 18
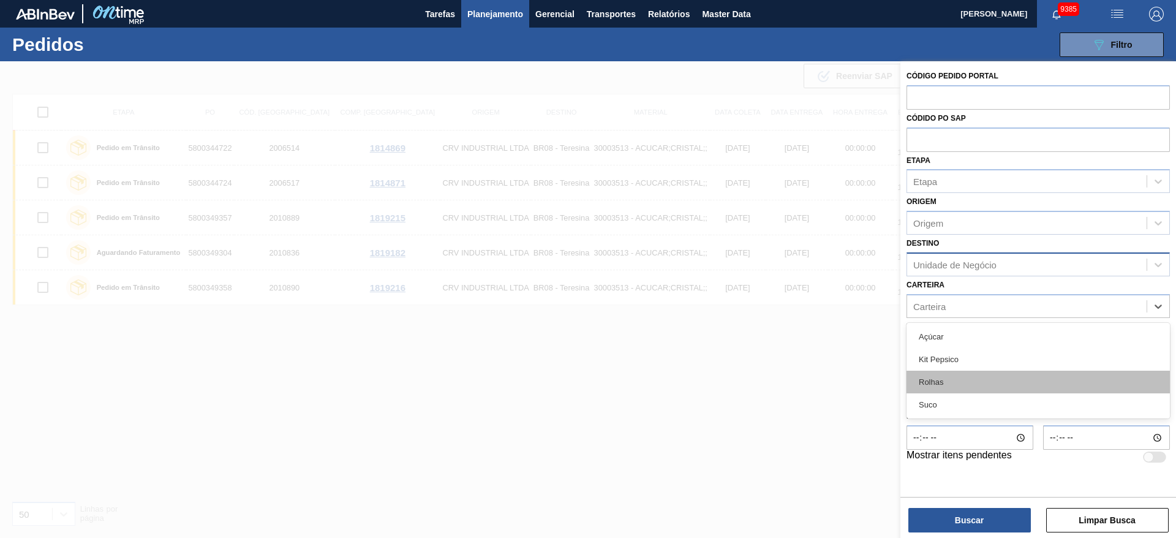
click at [959, 379] on div "Rolhas" at bounding box center [1038, 382] width 263 height 23
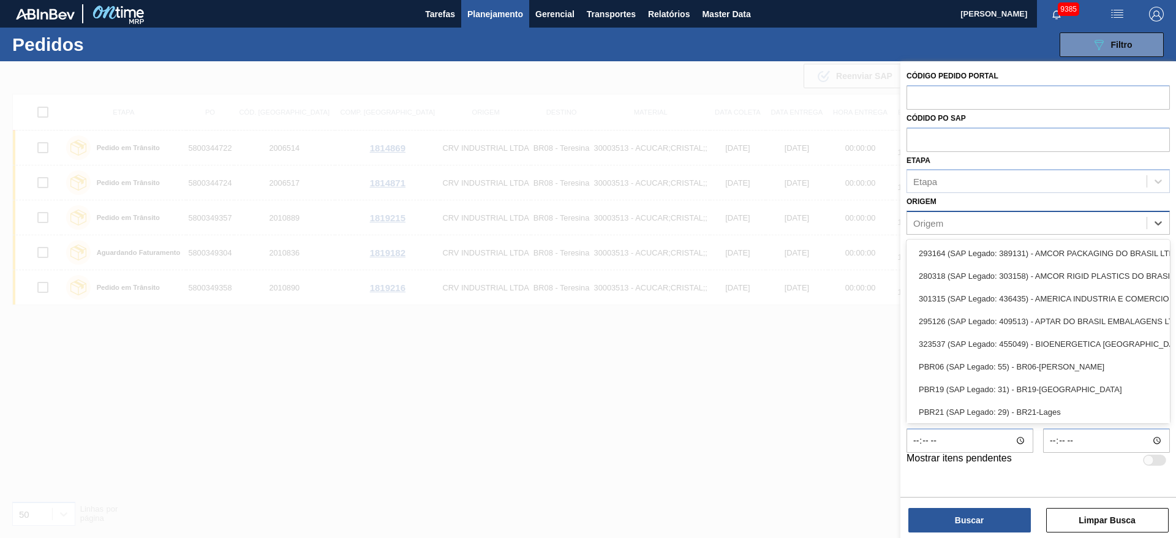
click at [970, 224] on div "Origem" at bounding box center [1026, 223] width 239 height 18
type input "val"
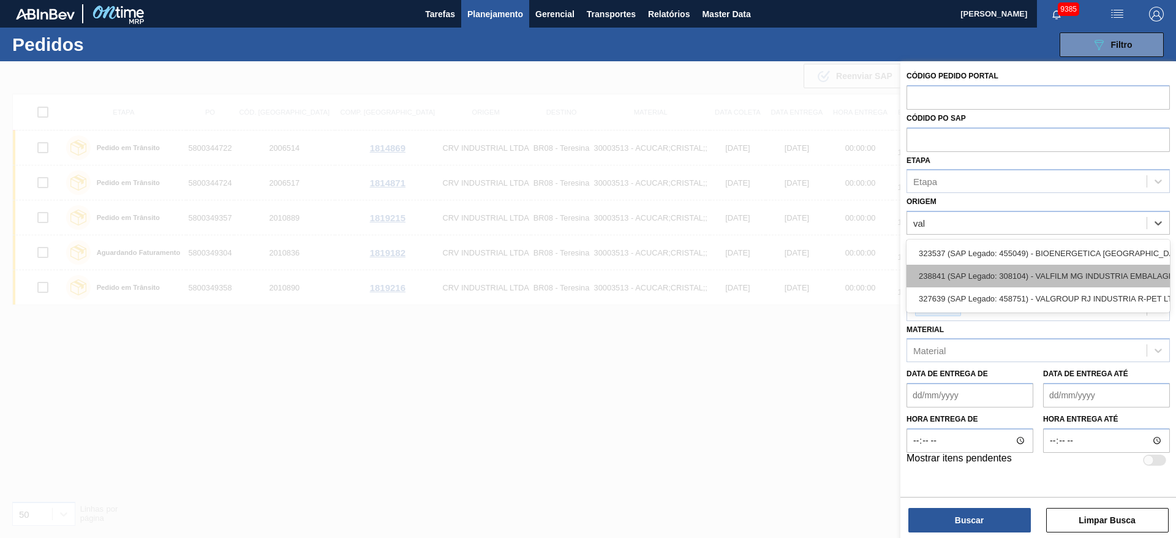
click at [978, 280] on div "238841 (SAP Legado: 308104) - VALFILM MG INDUSTRIA EMBALAGENS" at bounding box center [1038, 276] width 263 height 23
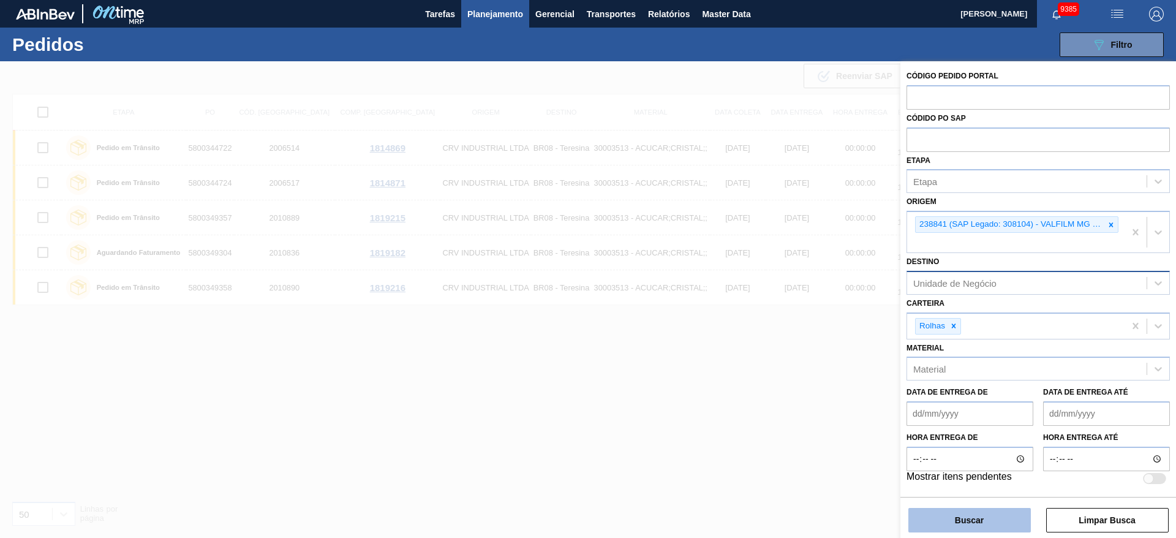
click at [977, 529] on button "Buscar" at bounding box center [969, 520] width 123 height 25
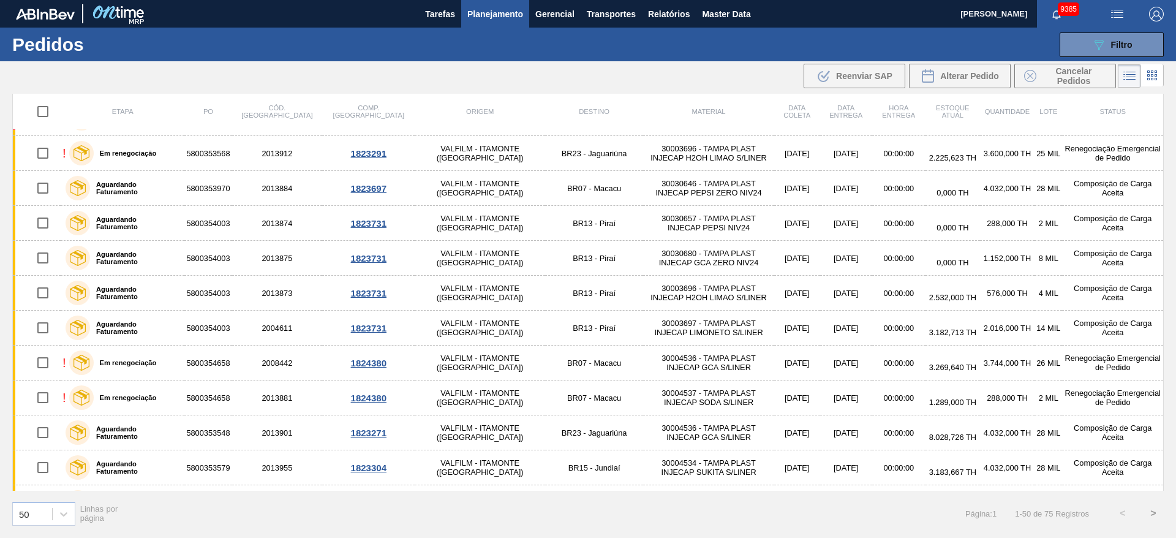
scroll to position [1386, 0]
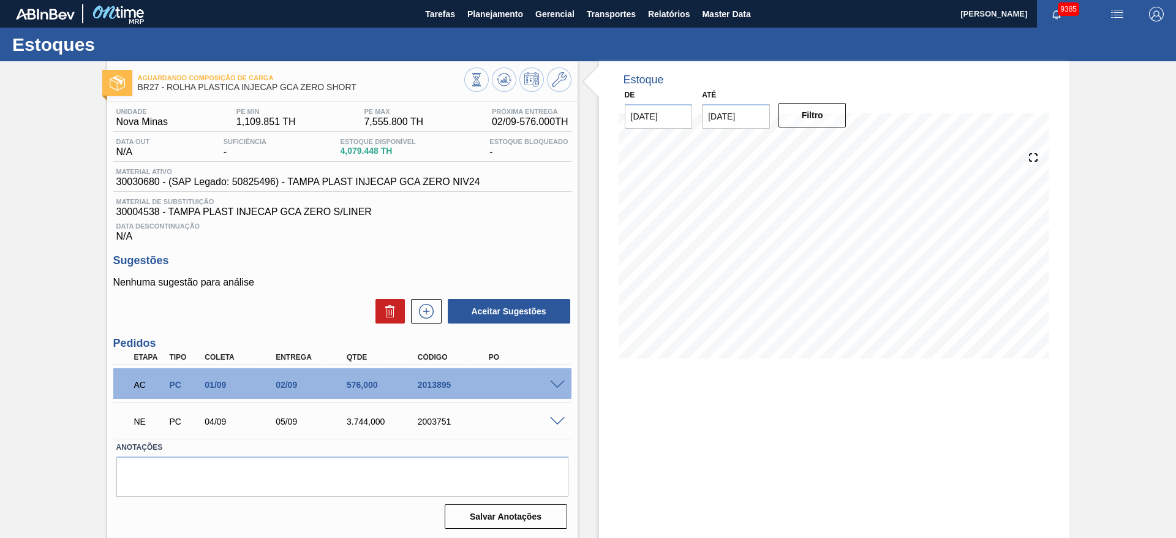
click at [557, 421] on span at bounding box center [557, 421] width 15 height 9
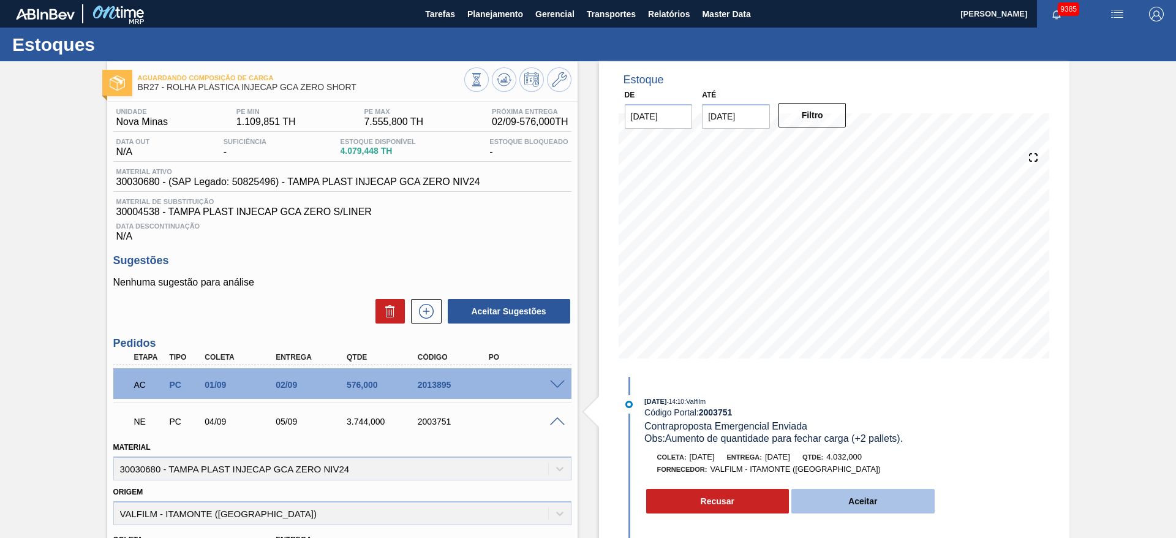
click at [846, 495] on button "Aceitar" at bounding box center [862, 501] width 143 height 25
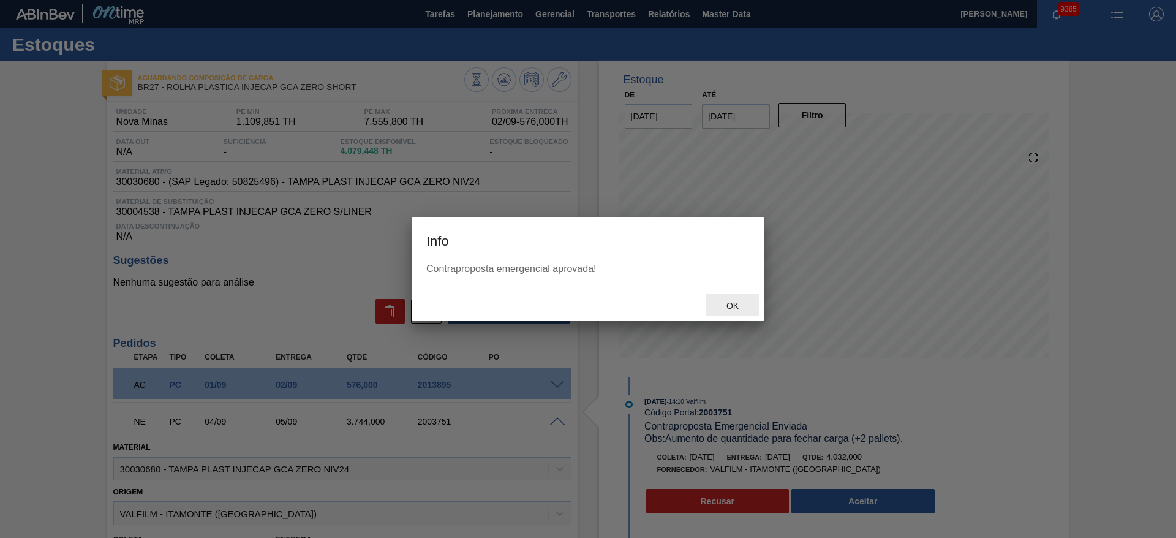
click at [737, 300] on div "Ok" at bounding box center [733, 305] width 54 height 23
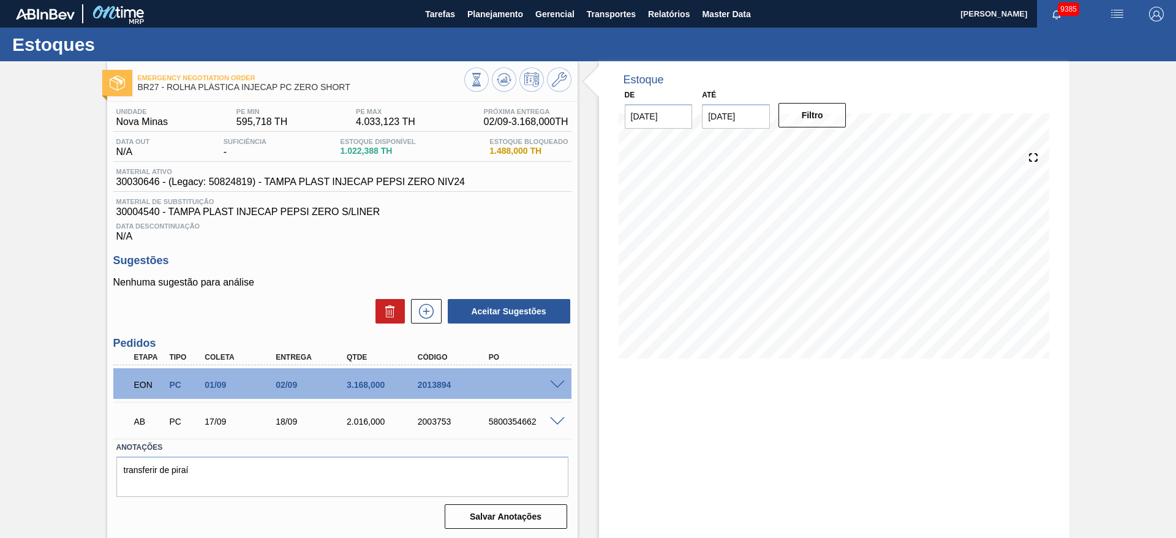
click at [555, 383] on span at bounding box center [557, 384] width 15 height 9
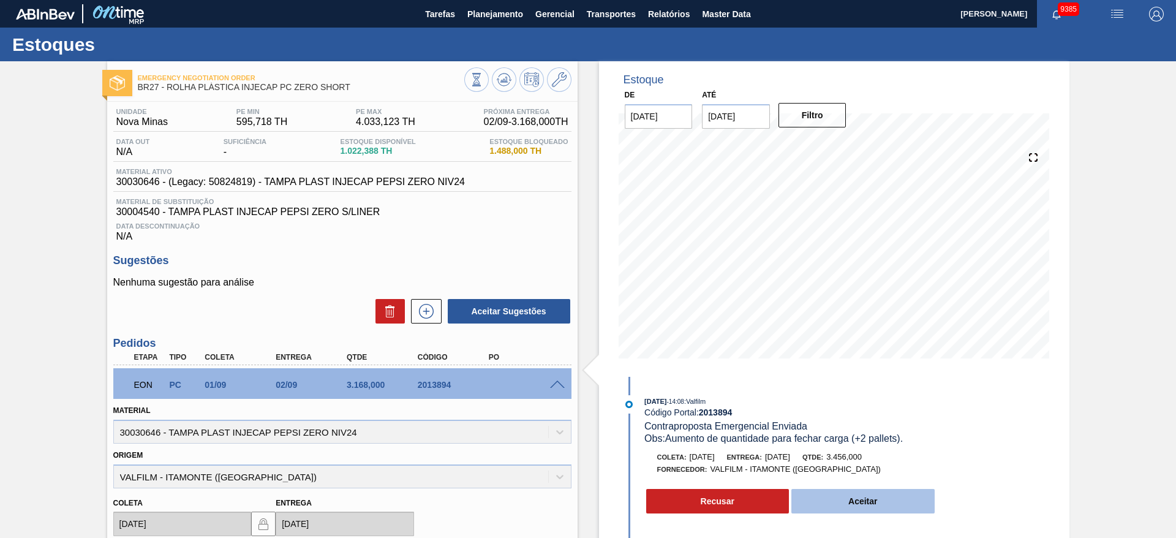
click at [840, 502] on button "Aceitar" at bounding box center [862, 501] width 143 height 25
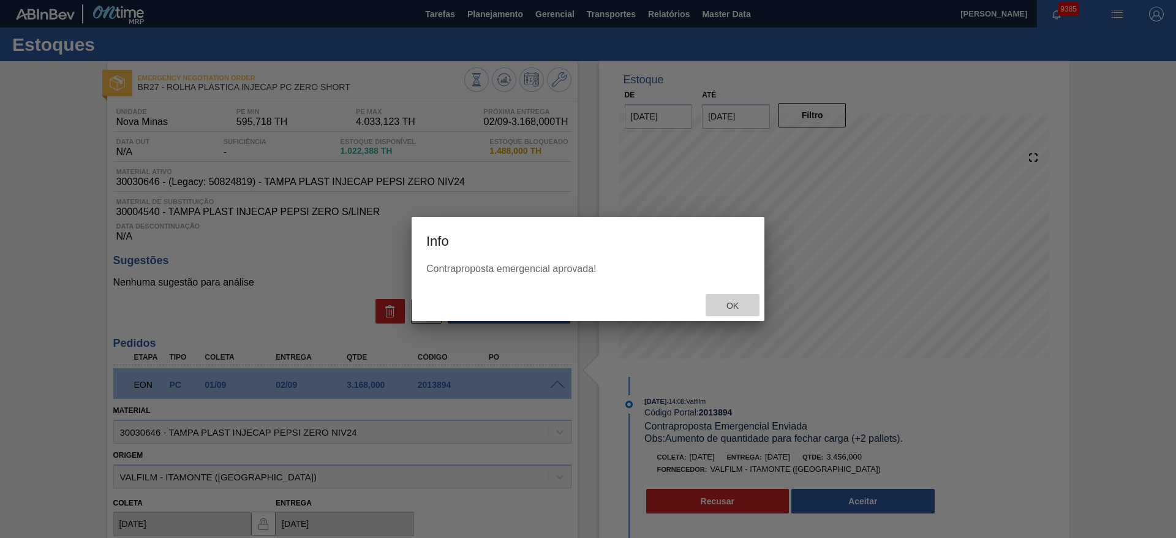
click at [731, 307] on span "Ok" at bounding box center [733, 306] width 32 height 10
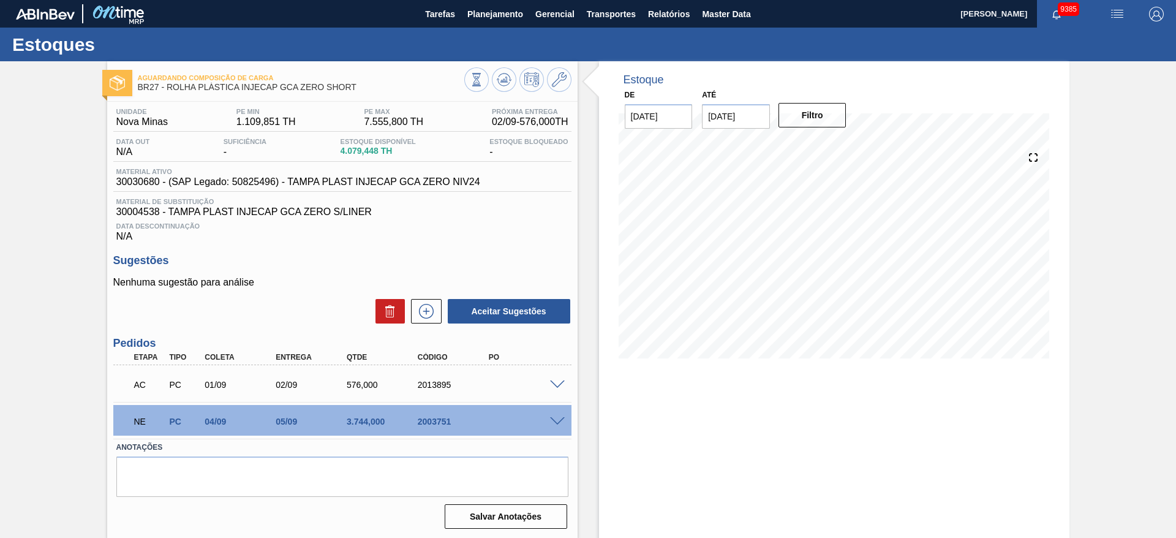
click at [555, 421] on span at bounding box center [557, 421] width 15 height 9
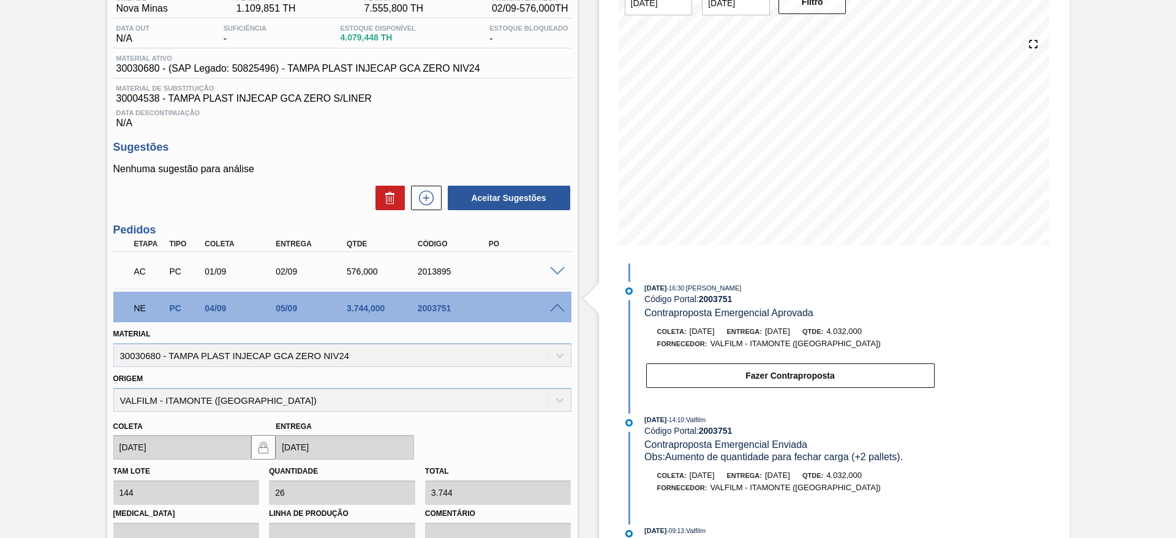
scroll to position [108, 0]
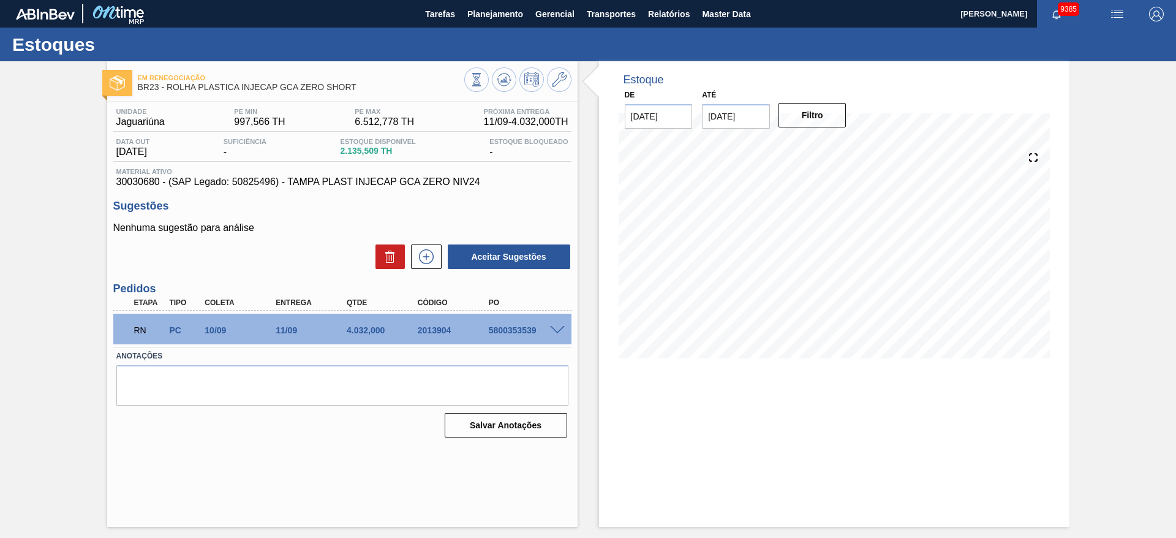
click at [556, 326] on span at bounding box center [557, 330] width 15 height 9
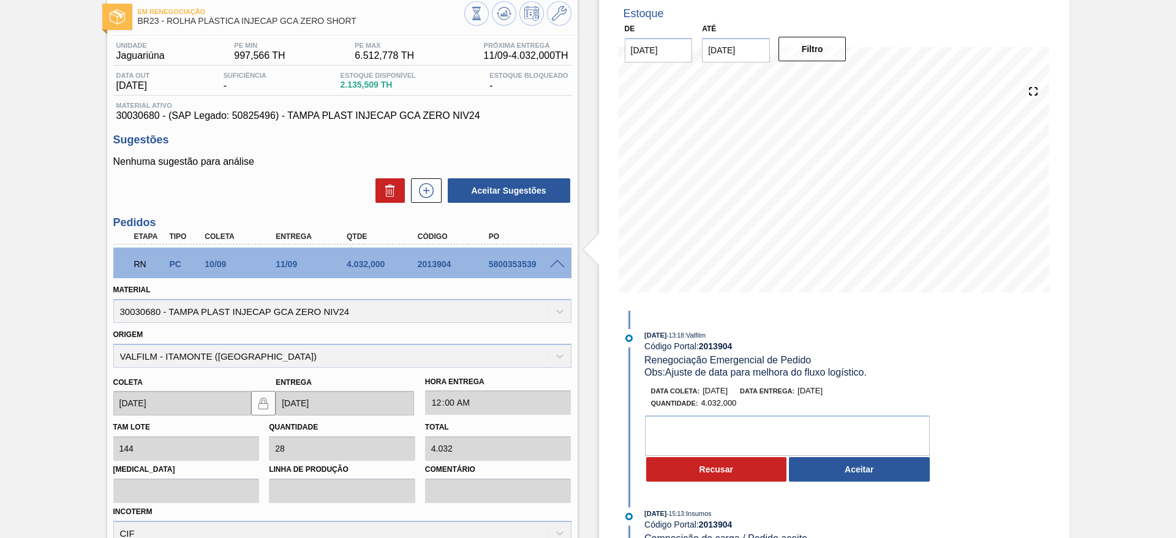
scroll to position [79, 0]
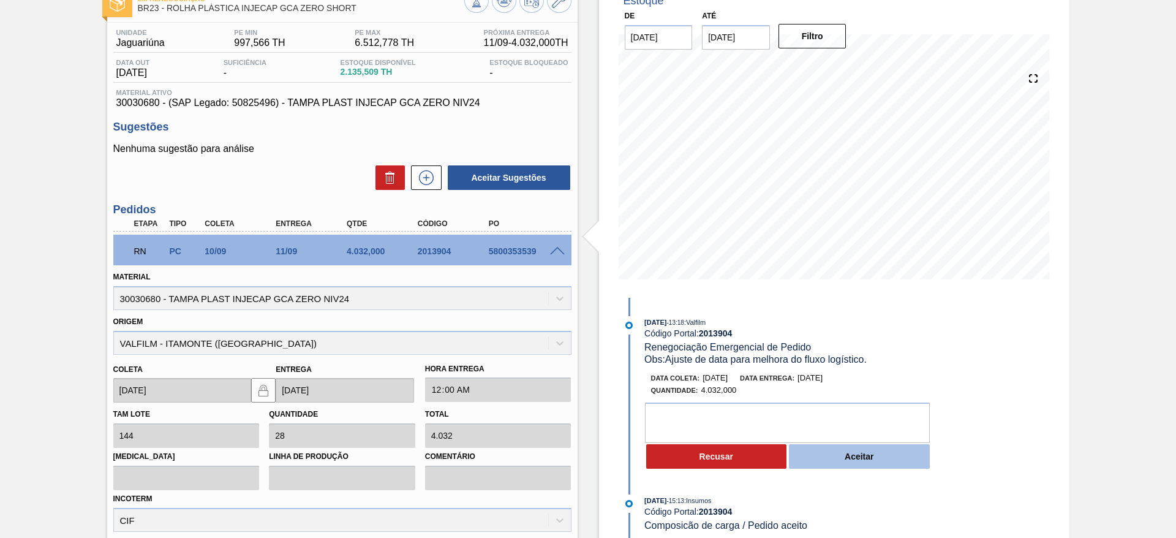
click at [834, 451] on button "Aceitar" at bounding box center [859, 456] width 141 height 25
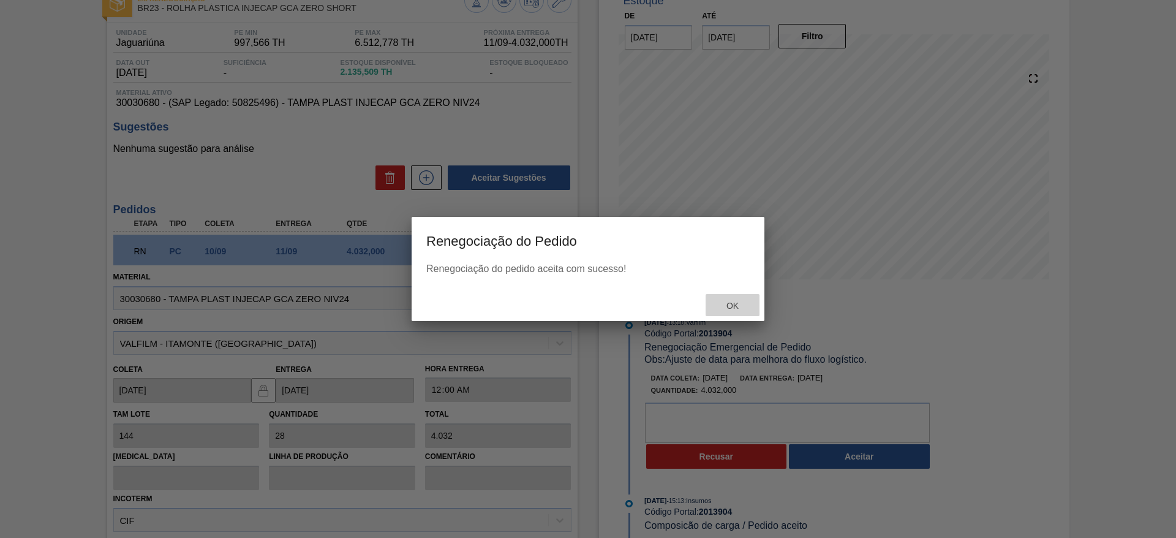
click at [728, 304] on span "Ok" at bounding box center [733, 306] width 32 height 10
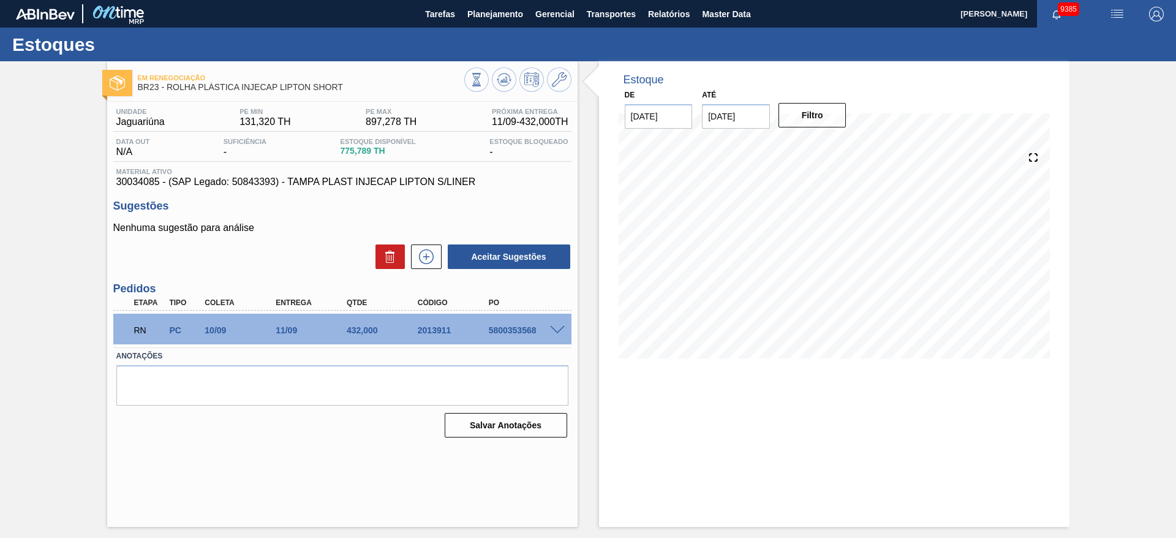
click at [556, 330] on span at bounding box center [557, 330] width 15 height 9
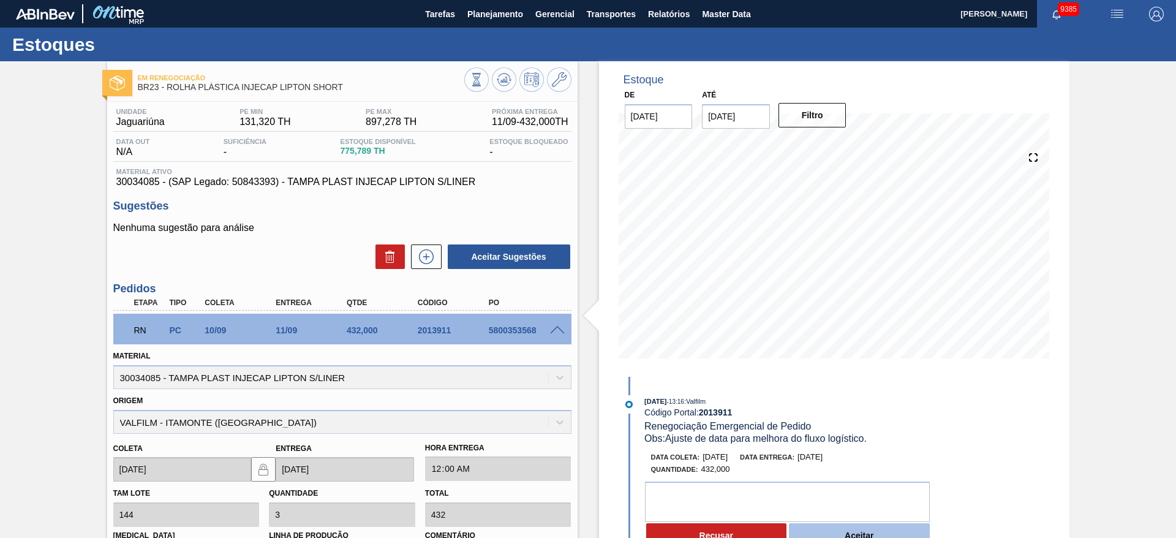
click at [834, 523] on button "Aceitar" at bounding box center [859, 535] width 141 height 25
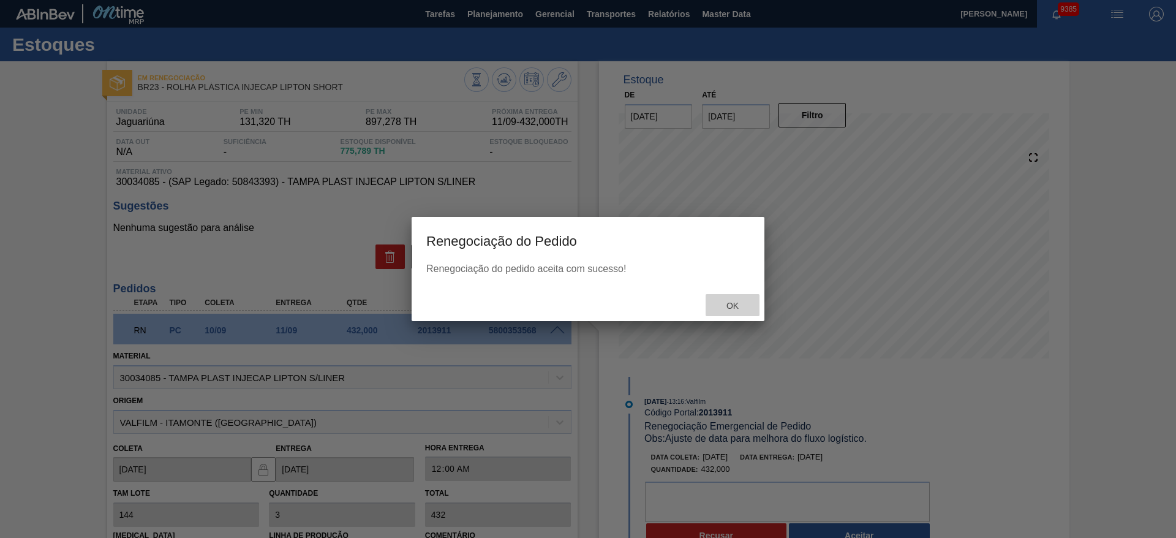
click at [729, 311] on div "Ok" at bounding box center [733, 305] width 54 height 23
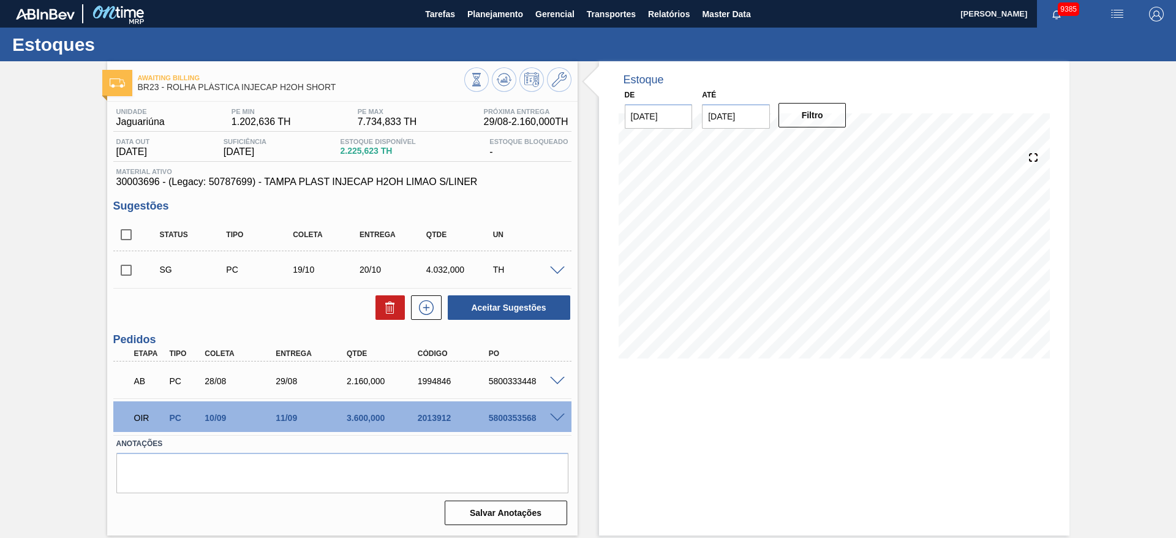
click at [557, 412] on div at bounding box center [559, 416] width 25 height 9
click at [557, 417] on span at bounding box center [557, 417] width 15 height 9
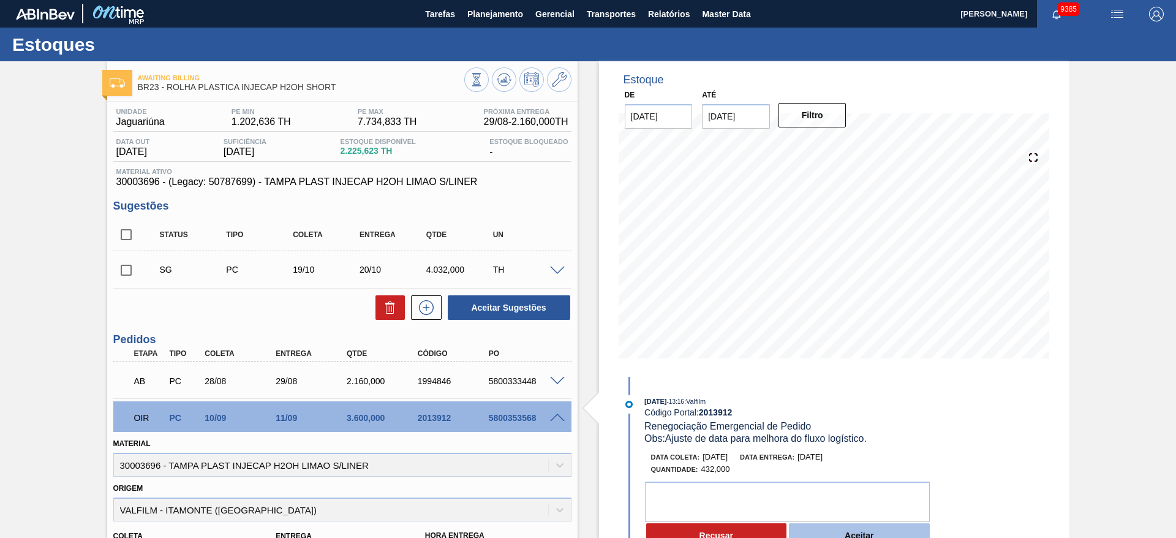
click at [842, 530] on button "Aceitar" at bounding box center [859, 535] width 141 height 25
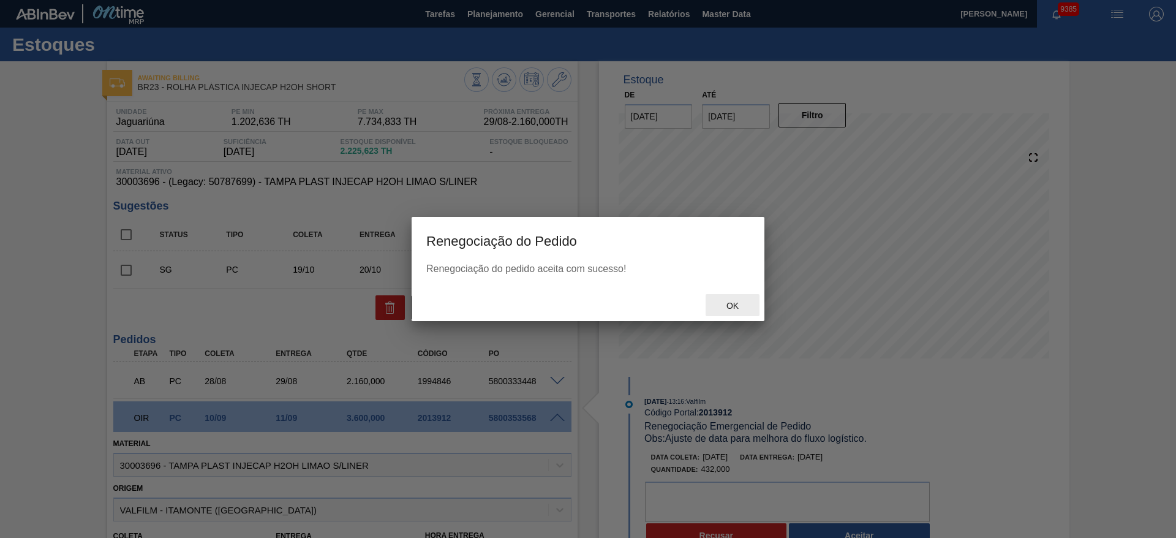
click at [718, 296] on div "Ok" at bounding box center [733, 305] width 54 height 23
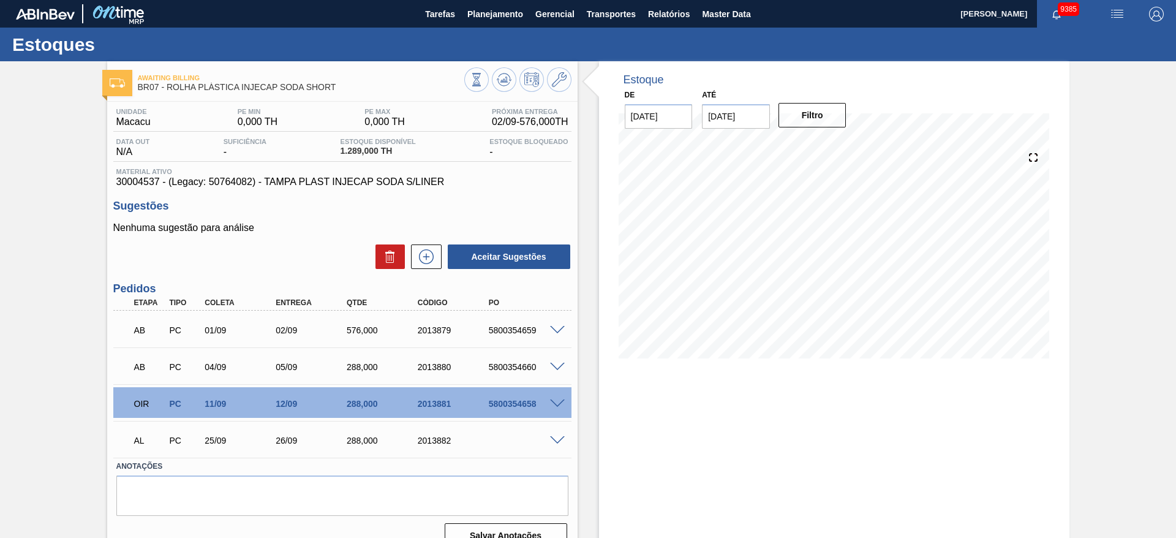
click at [552, 402] on span at bounding box center [557, 403] width 15 height 9
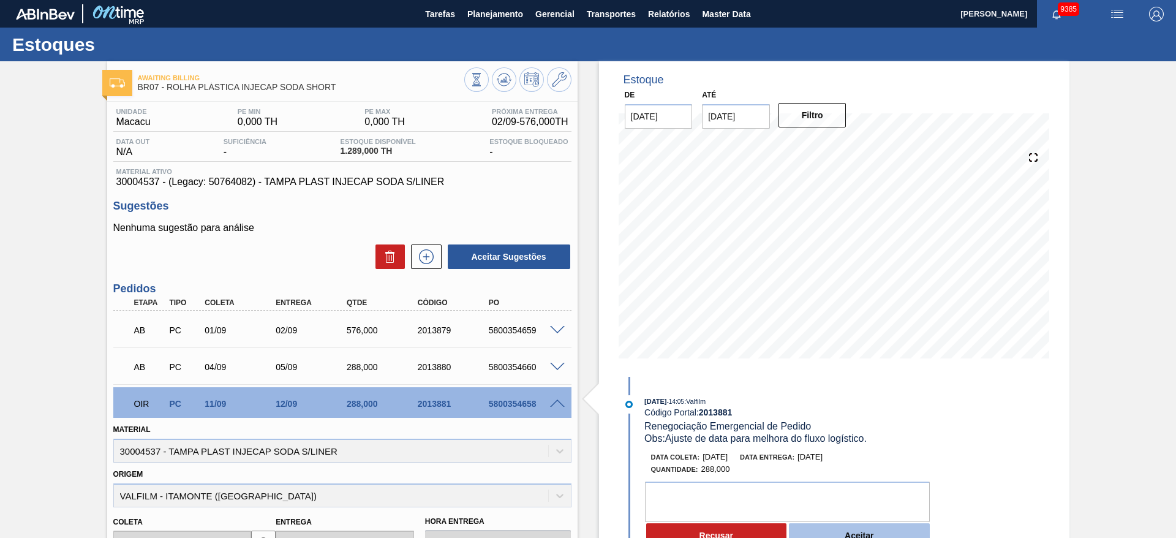
click at [819, 530] on button "Aceitar" at bounding box center [859, 535] width 141 height 25
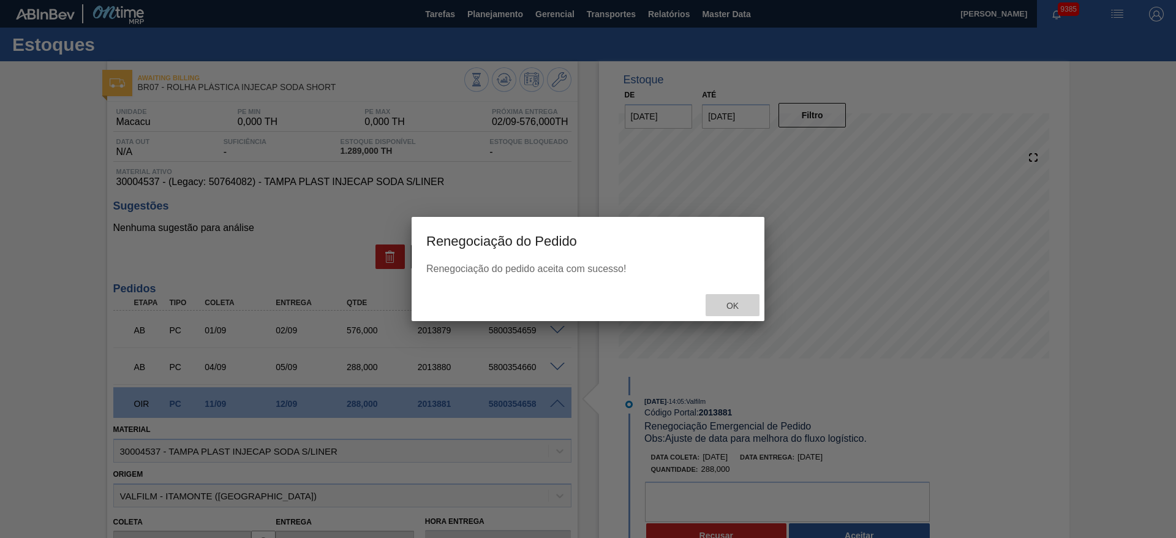
click at [731, 303] on span "Ok" at bounding box center [733, 306] width 32 height 10
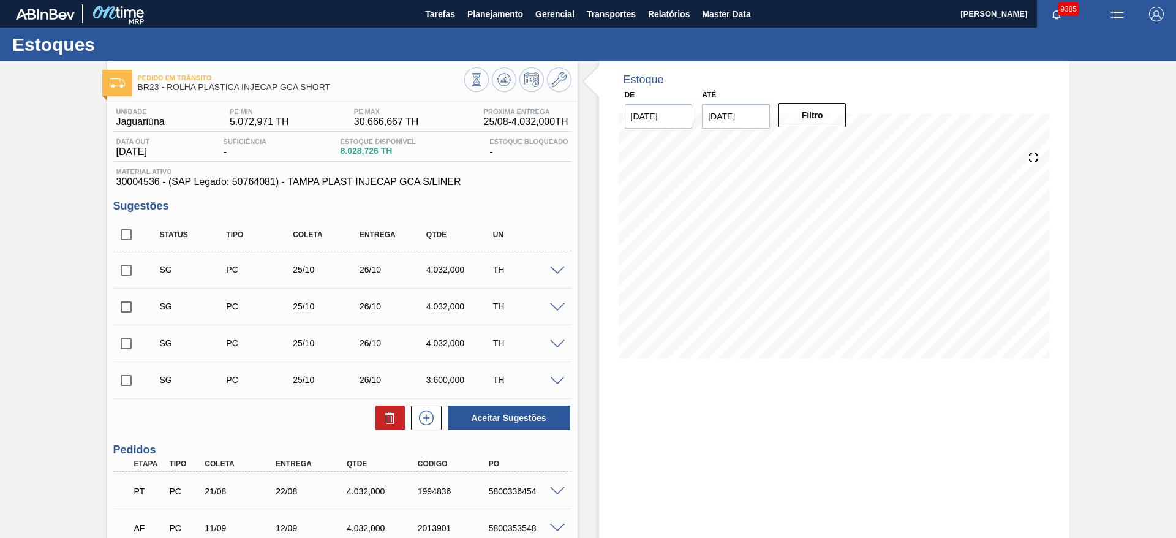
scroll to position [218, 0]
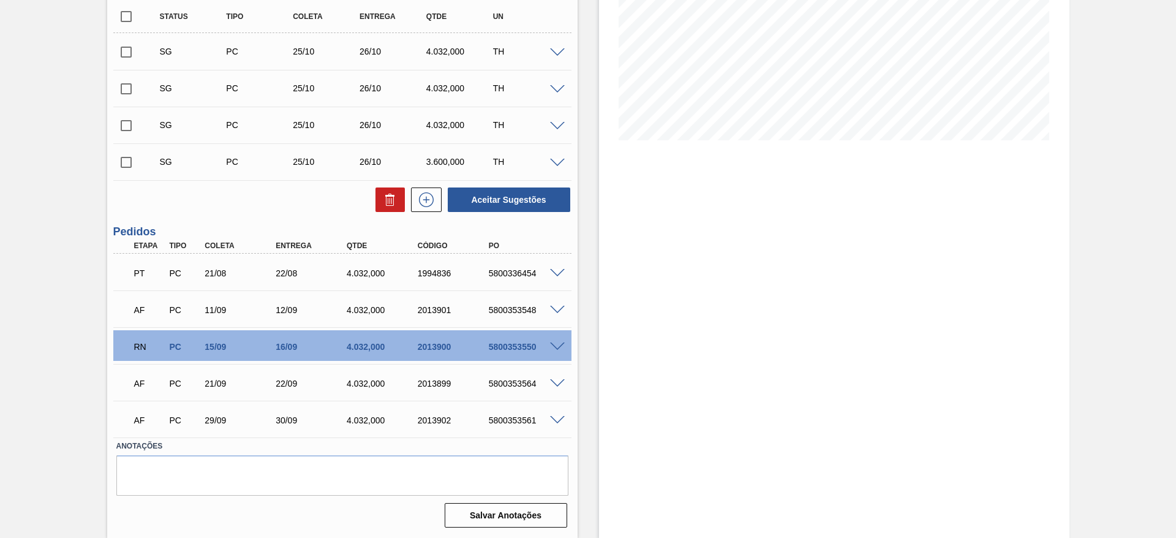
click at [551, 350] on div "5800353550" at bounding box center [526, 347] width 80 height 10
click at [553, 347] on span at bounding box center [557, 346] width 15 height 9
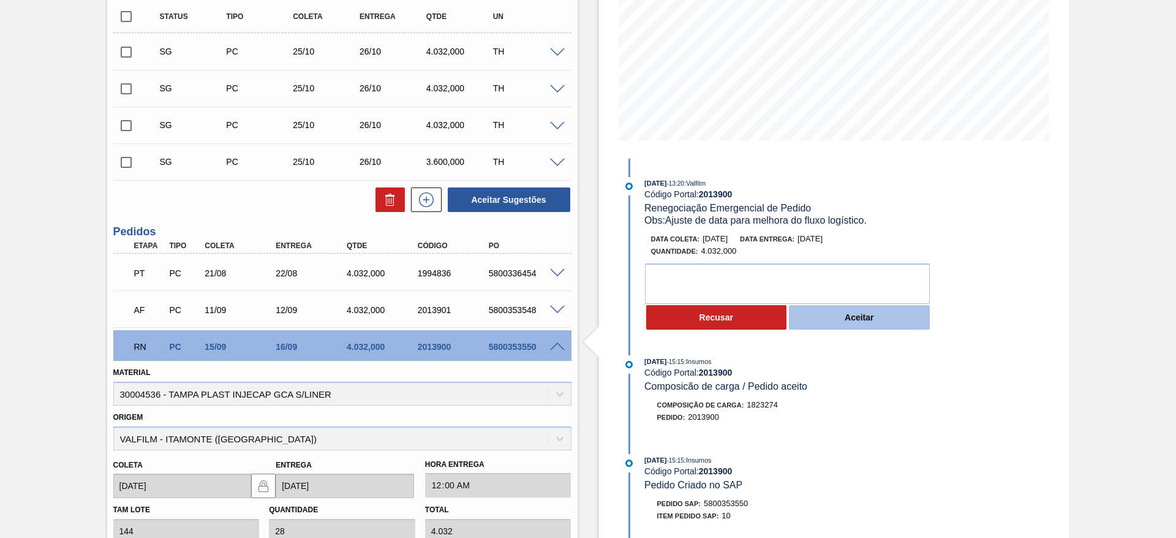
click at [842, 317] on button "Aceitar" at bounding box center [859, 317] width 141 height 25
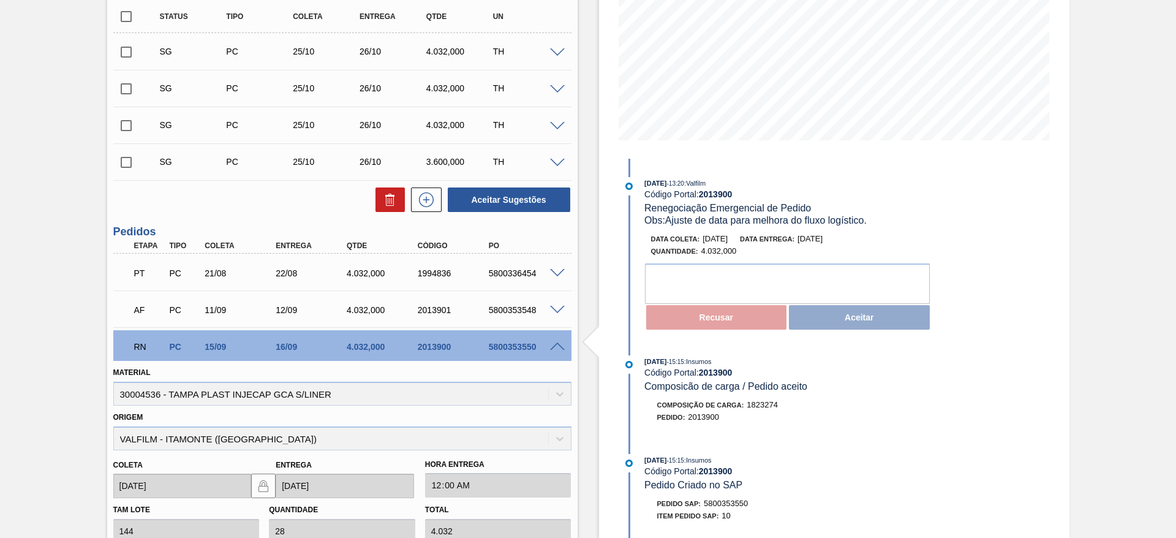
scroll to position [0, 0]
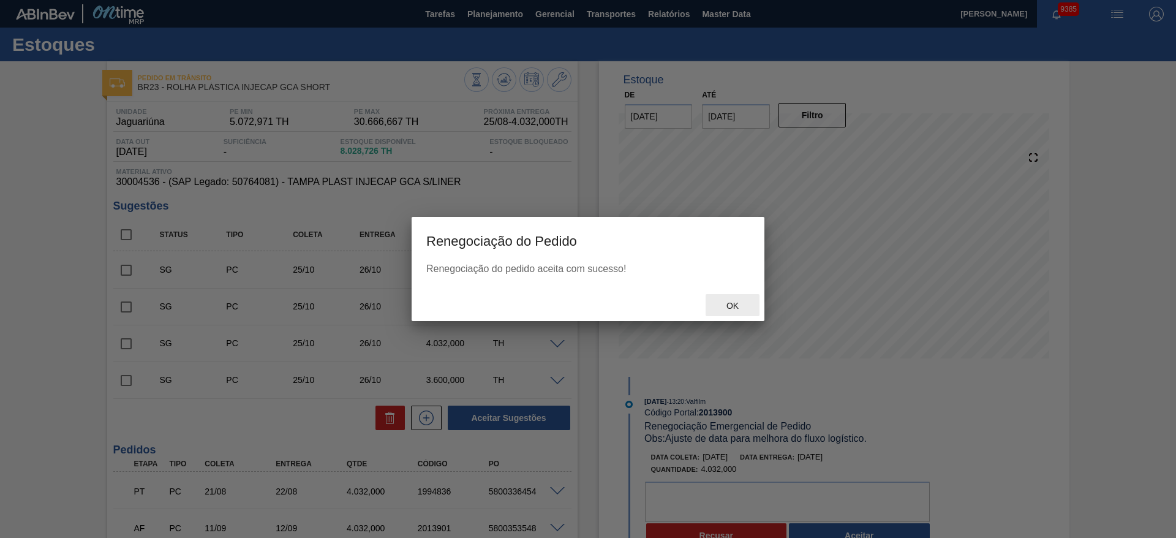
click at [733, 300] on div "Ok" at bounding box center [733, 305] width 54 height 23
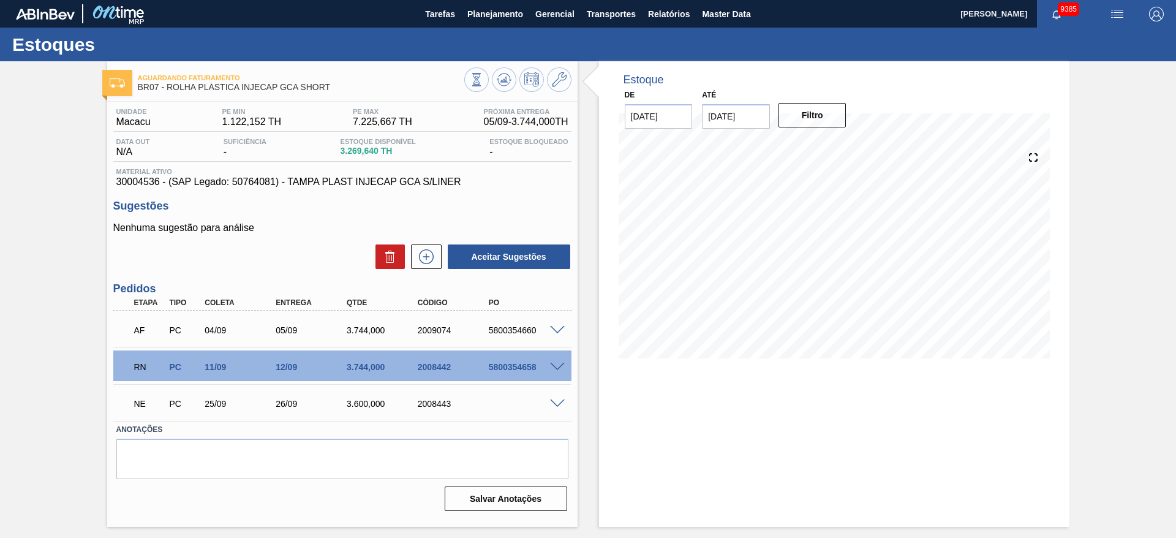
click at [559, 367] on span at bounding box center [557, 367] width 15 height 9
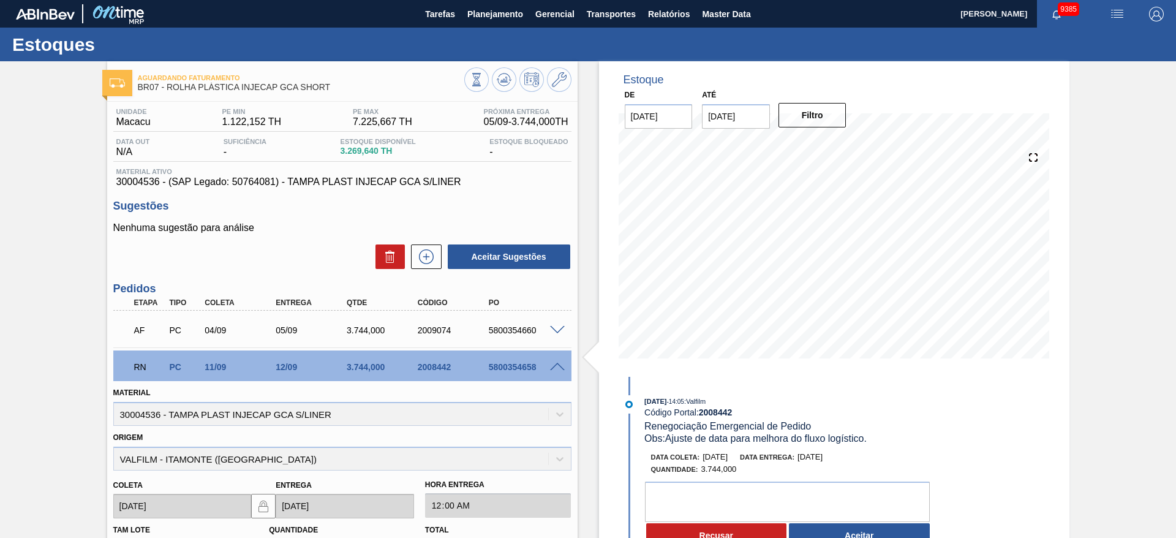
scroll to position [26, 0]
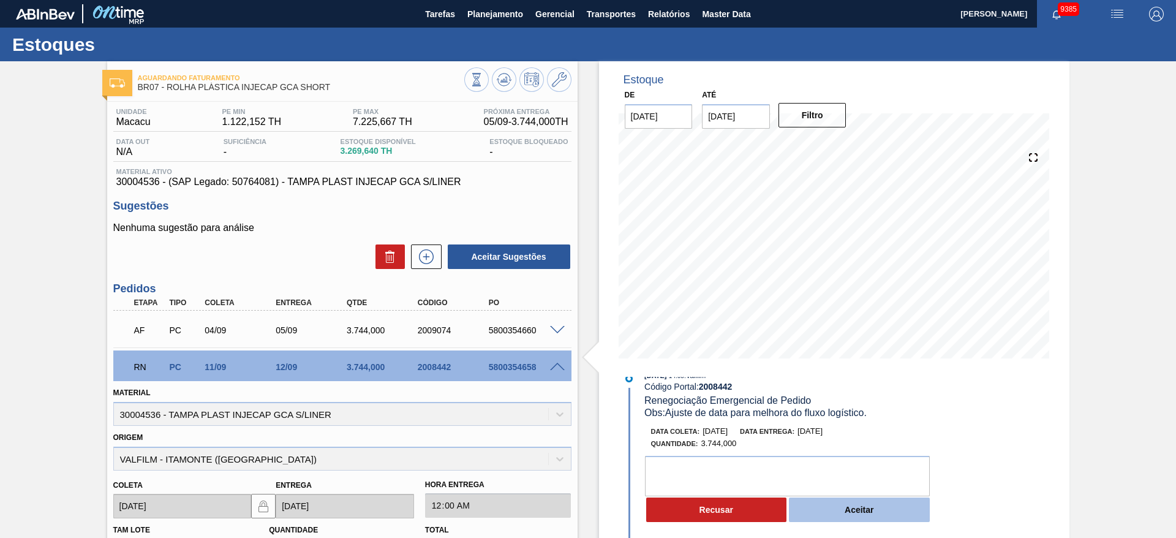
click at [851, 518] on button "Aceitar" at bounding box center [859, 509] width 141 height 25
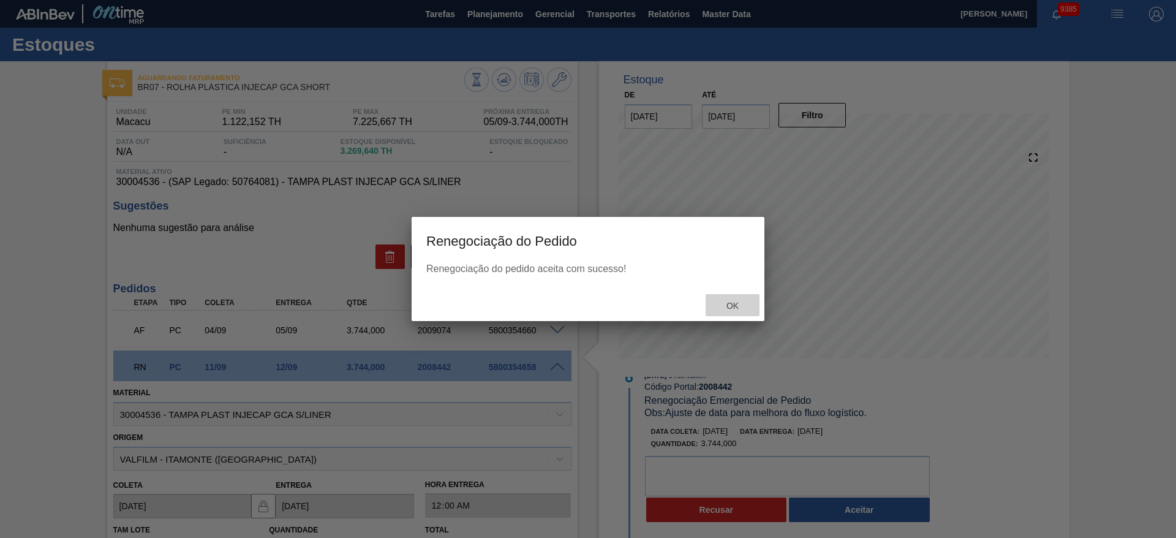
click at [719, 301] on span "Ok" at bounding box center [733, 306] width 32 height 10
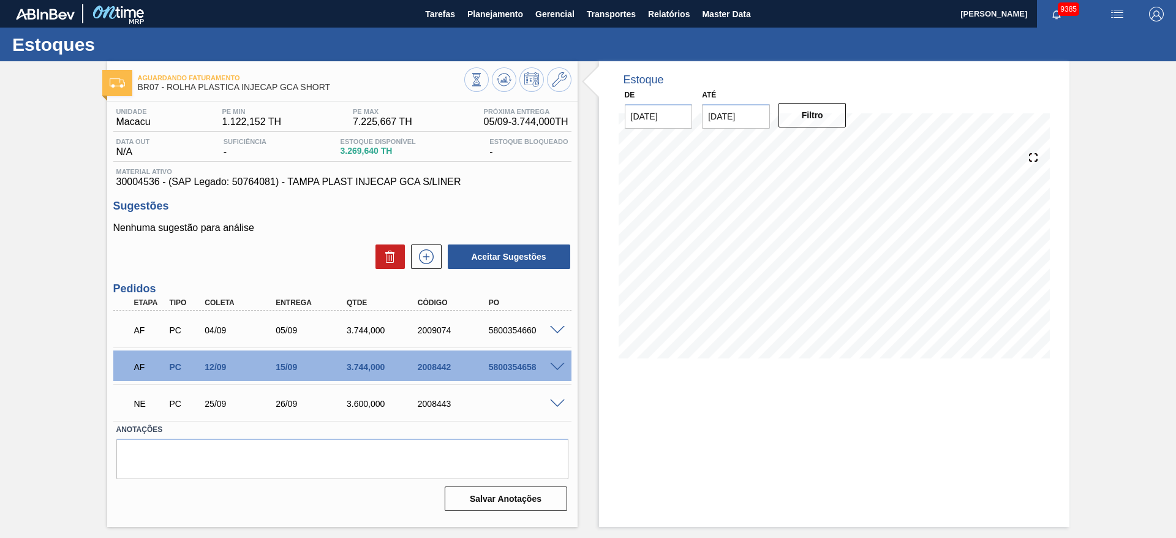
click at [554, 400] on span at bounding box center [557, 403] width 15 height 9
click at [556, 406] on span at bounding box center [557, 403] width 15 height 9
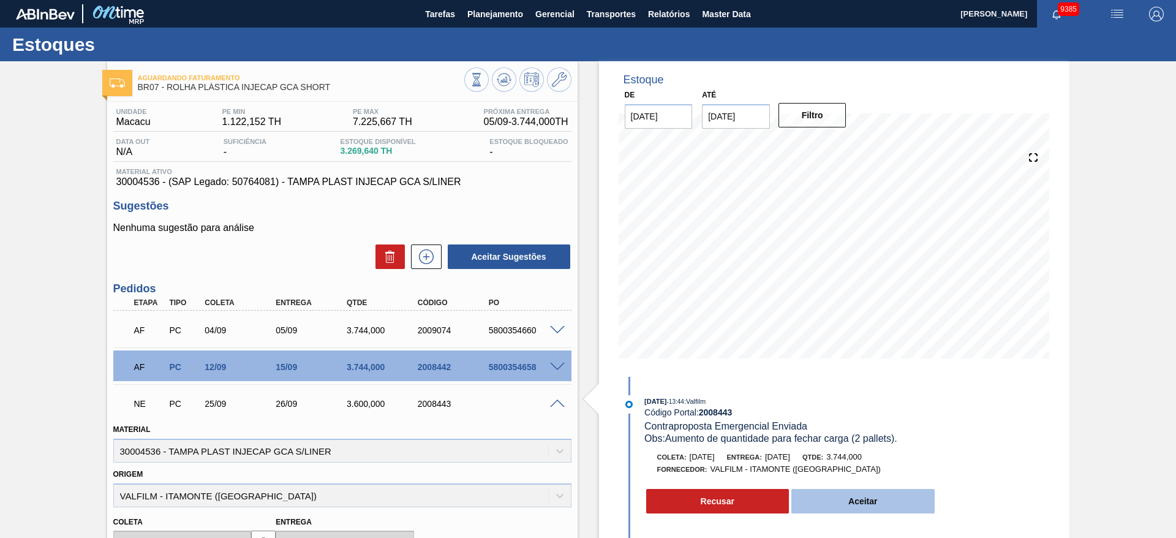
click at [842, 496] on button "Aceitar" at bounding box center [862, 501] width 143 height 25
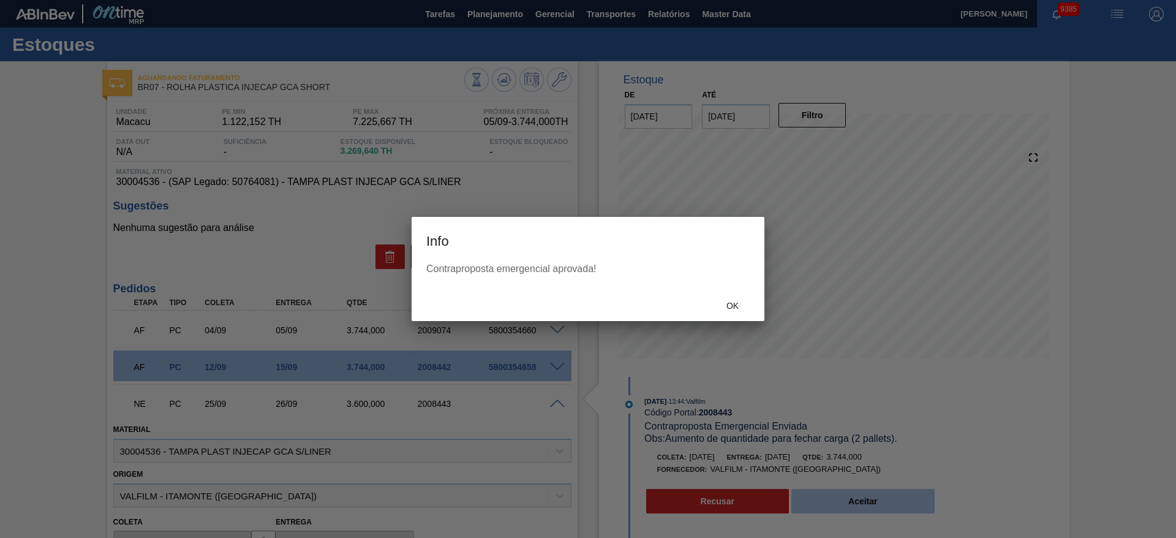
click at [842, 496] on div at bounding box center [588, 269] width 1176 height 538
click at [743, 295] on div "Ok" at bounding box center [733, 305] width 54 height 23
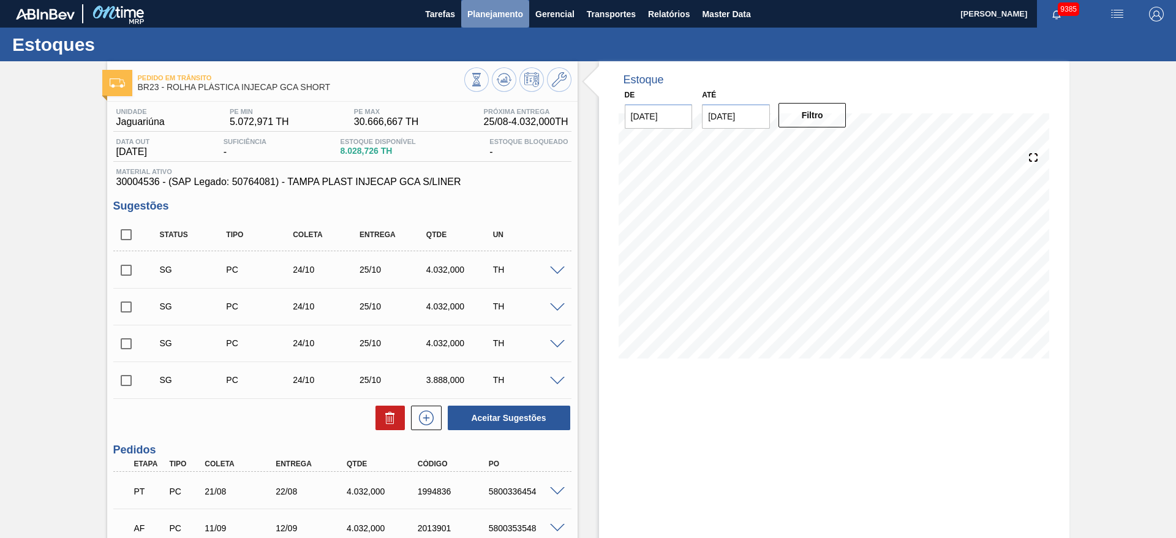
click at [510, 19] on span "Planejamento" at bounding box center [495, 14] width 56 height 15
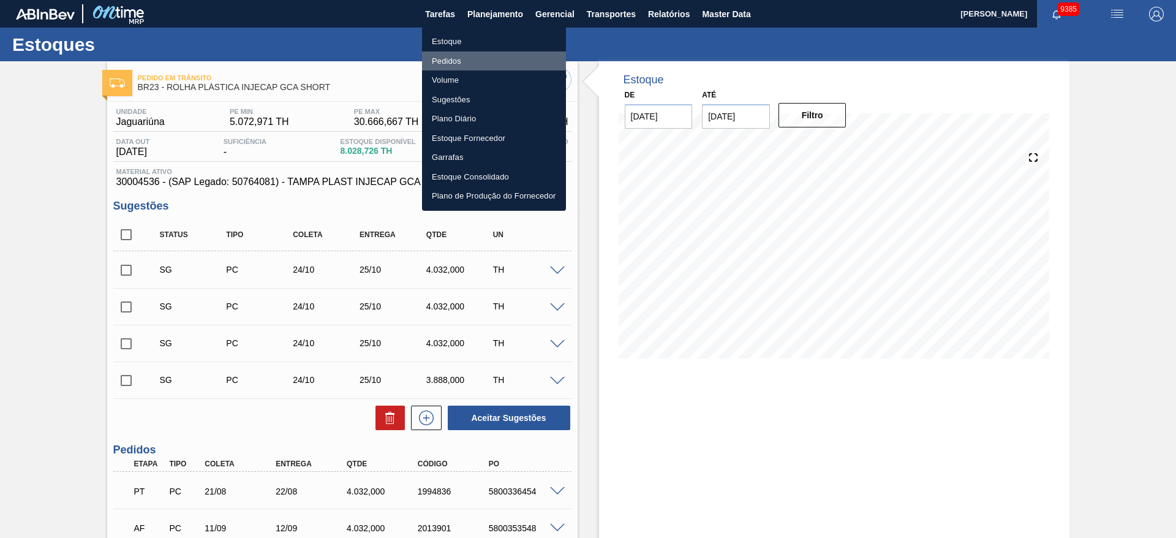
click at [483, 65] on li "Pedidos" at bounding box center [494, 61] width 144 height 20
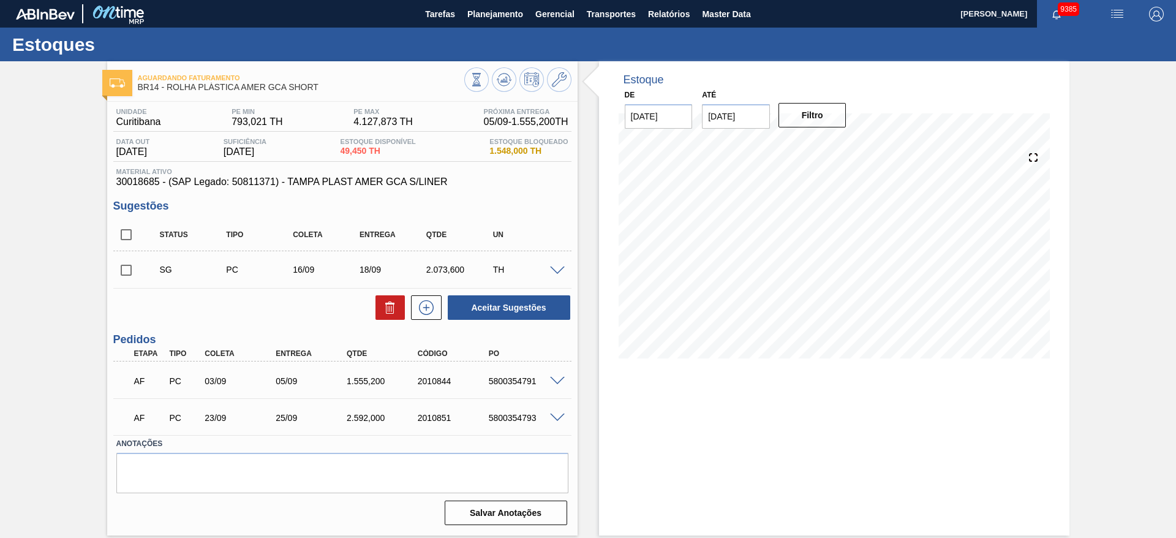
click at [504, 420] on div "5800354793" at bounding box center [526, 418] width 80 height 10
copy div "5800354793"
click at [499, 380] on div "5800354791" at bounding box center [526, 381] width 80 height 10
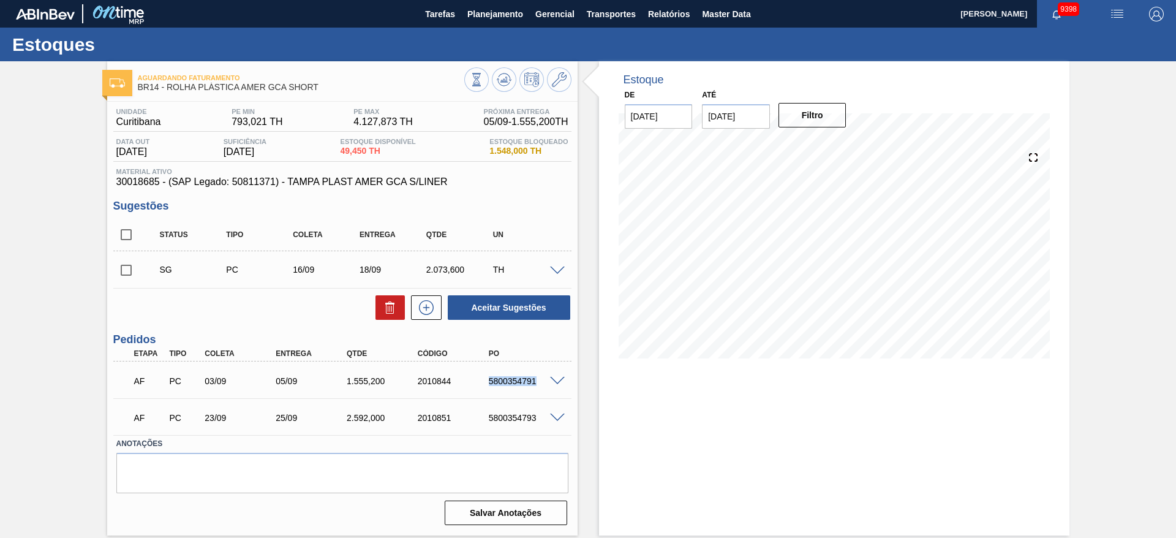
click at [499, 380] on div "5800354791" at bounding box center [526, 381] width 80 height 10
copy div "5800354791"
